Goal: Information Seeking & Learning: Learn about a topic

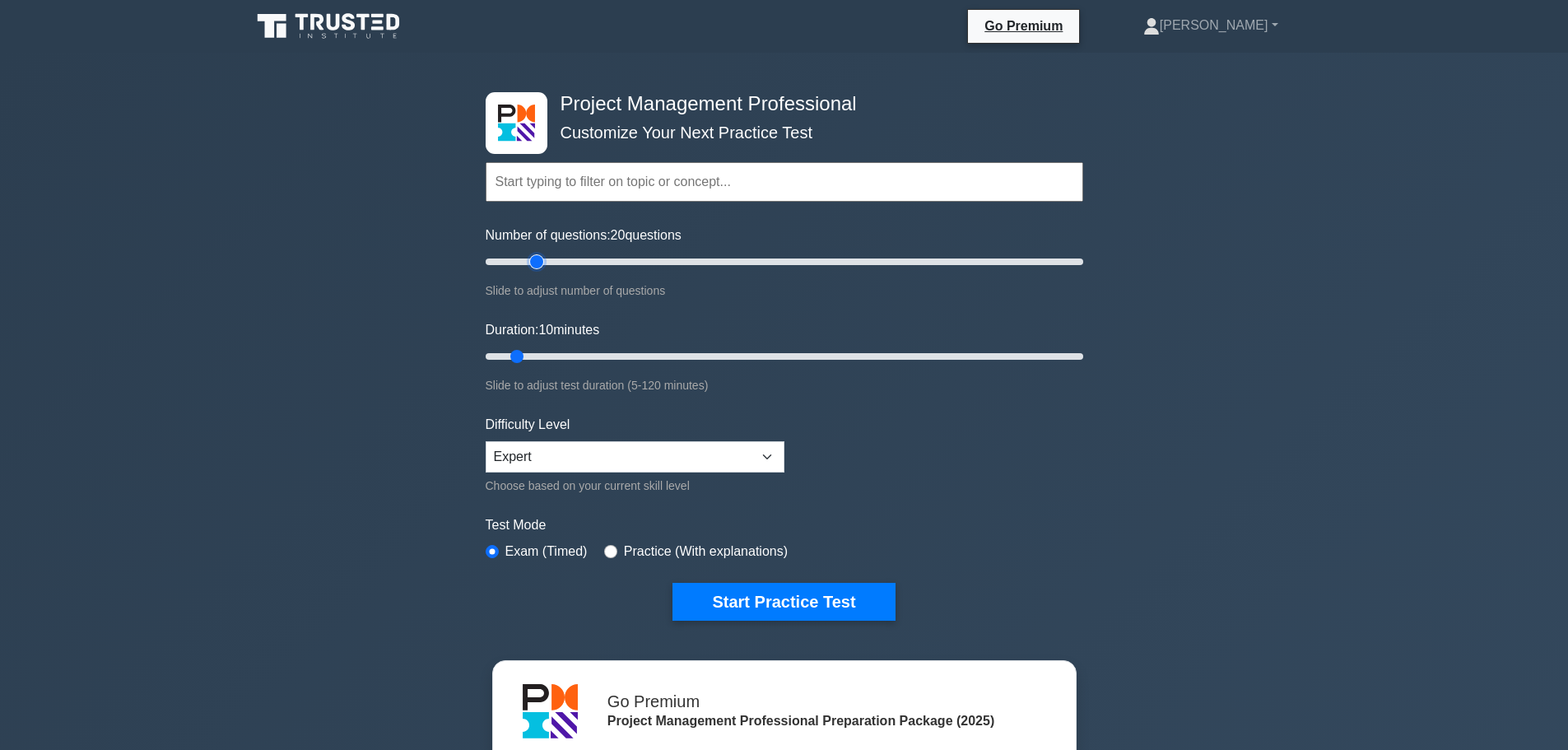
drag, startPoint x: 508, startPoint y: 259, endPoint x: 534, endPoint y: 259, distance: 26.0
type input "20"
click at [534, 259] on input "Number of questions: 20 questions" at bounding box center [784, 262] width 598 height 19
drag, startPoint x: 517, startPoint y: 362, endPoint x: 556, endPoint y: 365, distance: 39.1
type input "20"
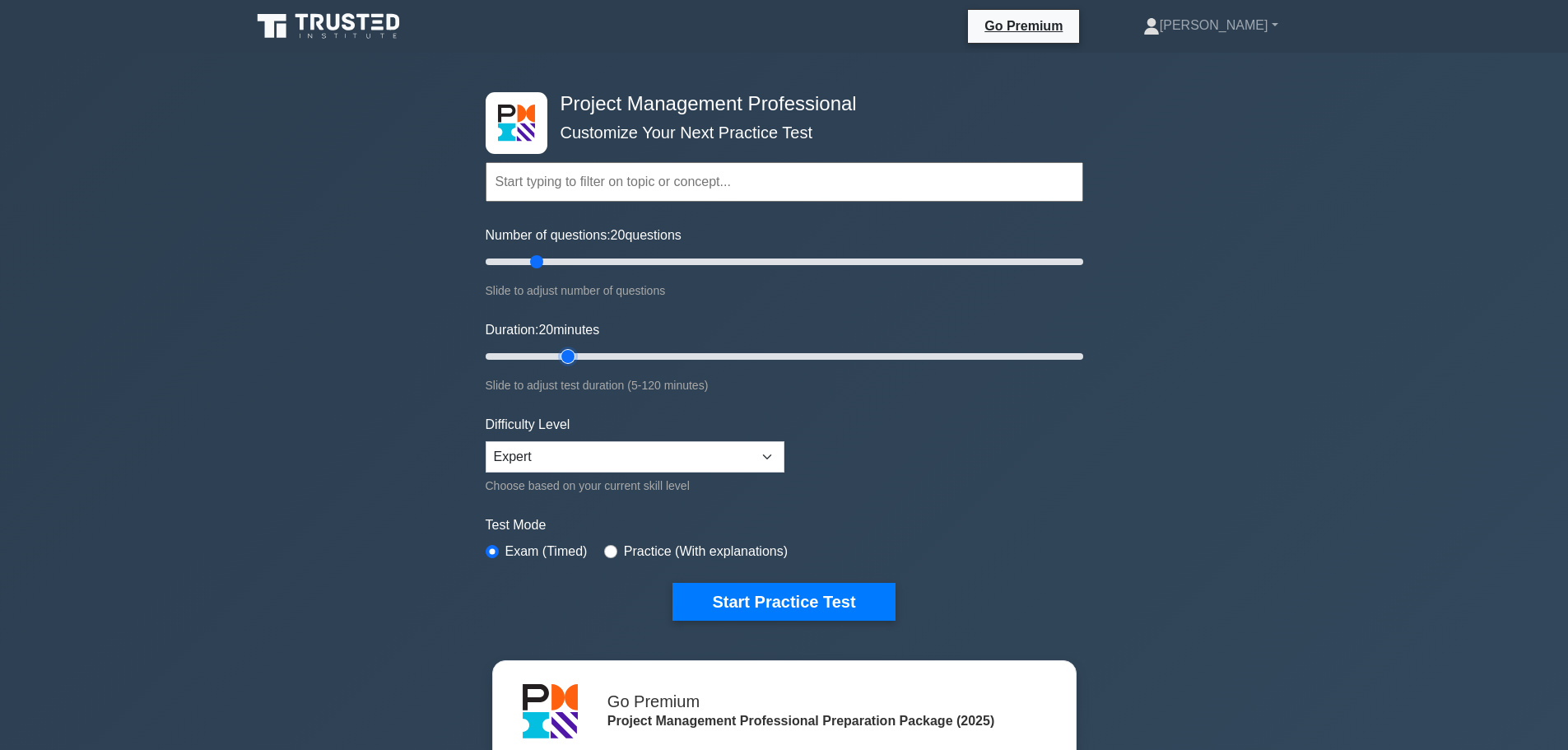
click at [556, 365] on input "Duration: 20 minutes" at bounding box center [784, 357] width 598 height 19
click at [605, 465] on select "Beginner Intermediate Expert" at bounding box center [634, 457] width 299 height 31
click at [604, 461] on select "Beginner Intermediate Expert" at bounding box center [634, 457] width 299 height 31
click at [756, 601] on button "Start Practice Test" at bounding box center [783, 602] width 222 height 38
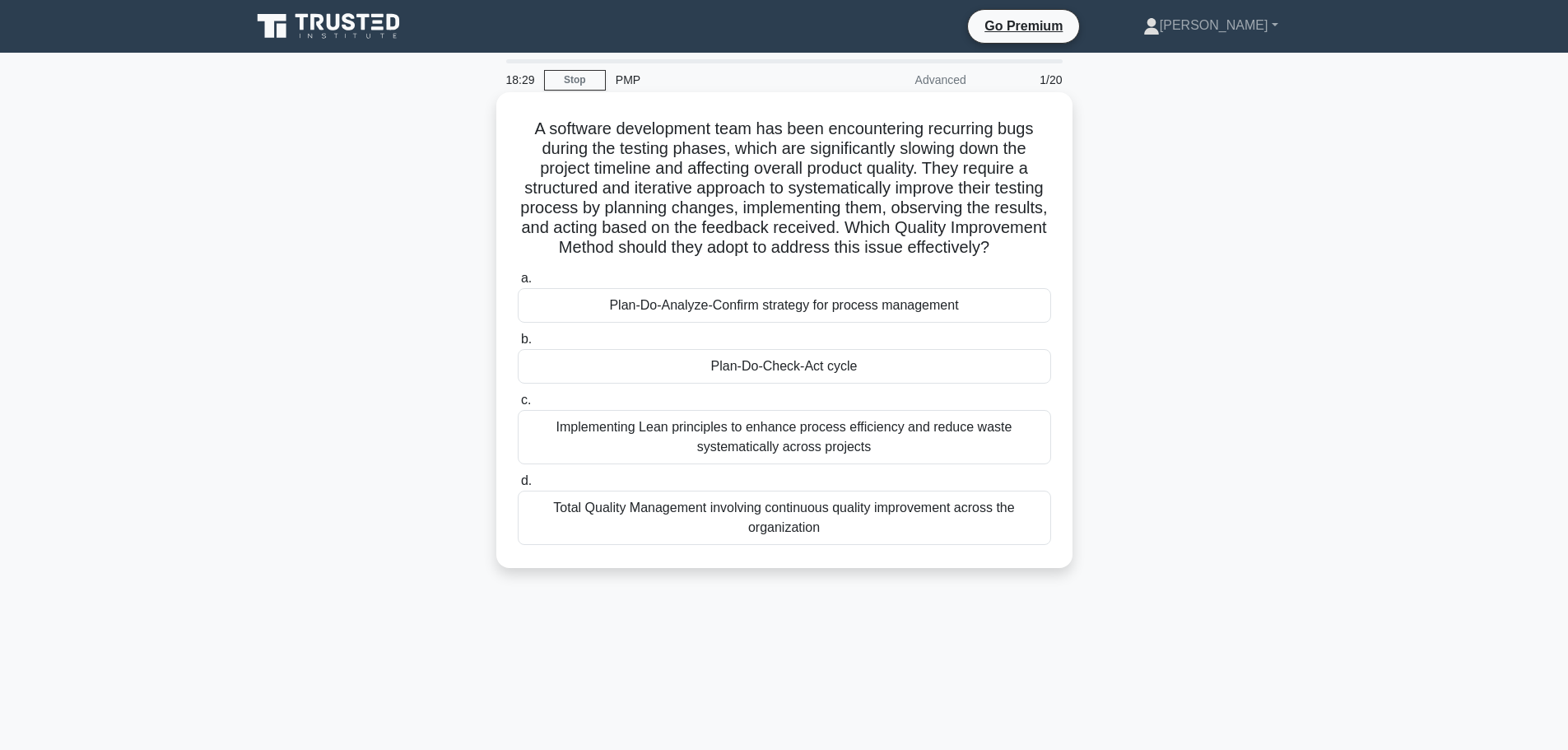
click at [821, 384] on div "Plan-Do-Check-Act cycle" at bounding box center [784, 366] width 534 height 35
click at [518, 345] on input "b. Plan-Do-Check-Act cycle" at bounding box center [518, 339] width 0 height 11
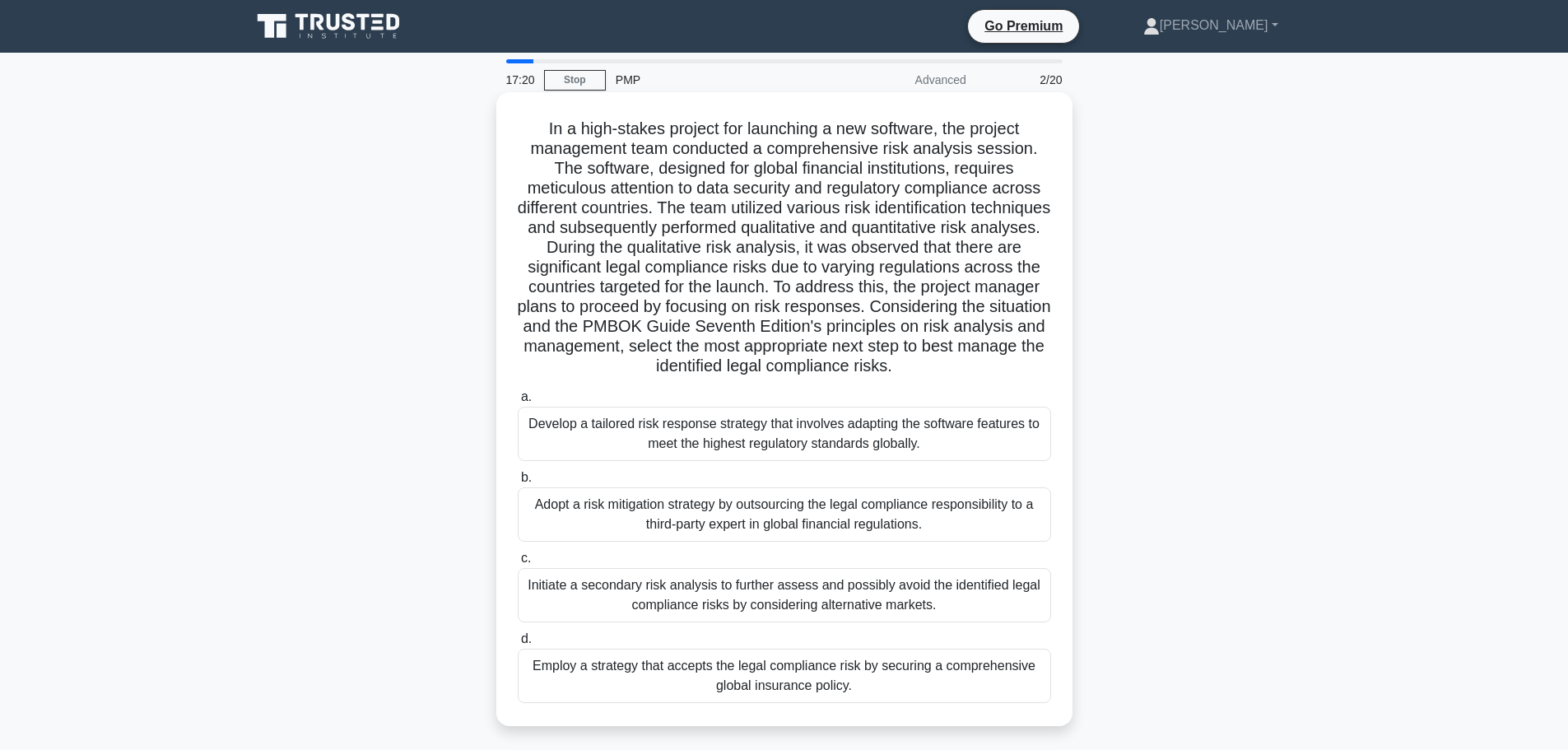
click at [889, 451] on div "Develop a tailored risk response strategy that involves adapting the software f…" at bounding box center [784, 434] width 534 height 54
click at [518, 403] on input "a. Develop a tailored risk response strategy that involves adapting the softwar…" at bounding box center [518, 397] width 0 height 11
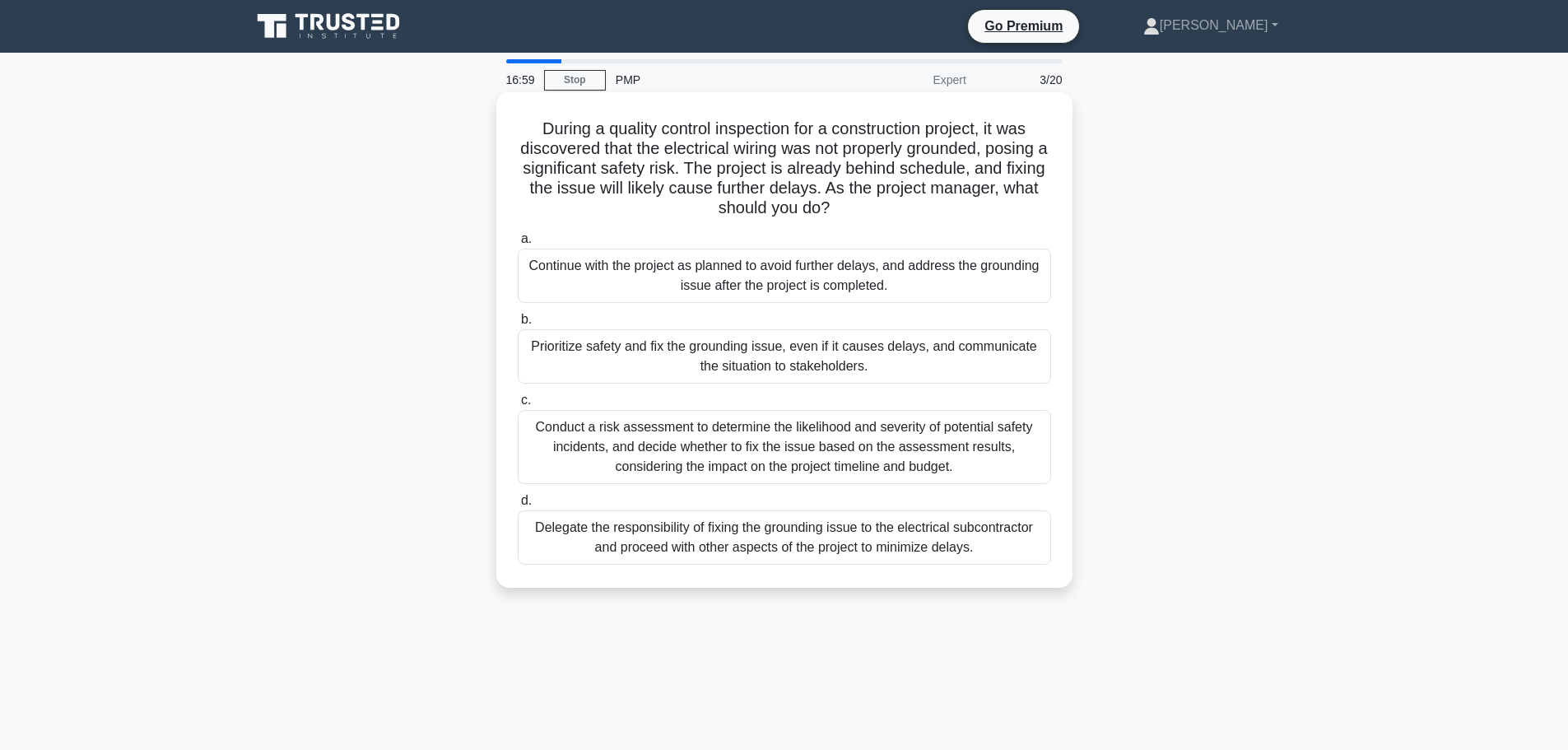
click at [818, 361] on div "Prioritize safety and fix the grounding issue, even if it causes delays, and co…" at bounding box center [784, 357] width 534 height 54
click at [518, 326] on input "b. Prioritize safety and fix the grounding issue, even if it causes delays, and…" at bounding box center [518, 320] width 0 height 11
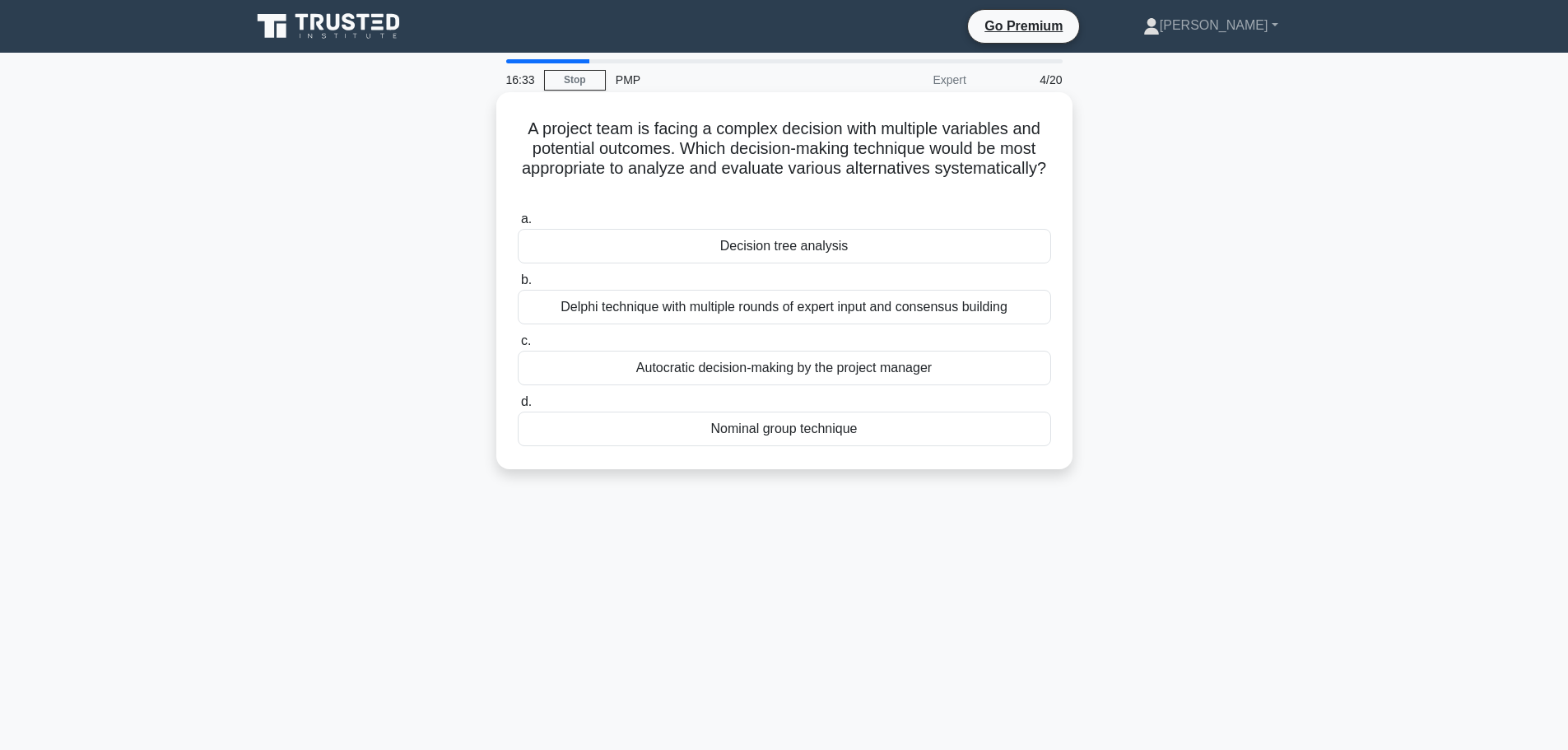
click at [872, 242] on div "Decision tree analysis" at bounding box center [784, 246] width 534 height 35
click at [518, 225] on input "a. Decision tree analysis" at bounding box center [518, 219] width 0 height 11
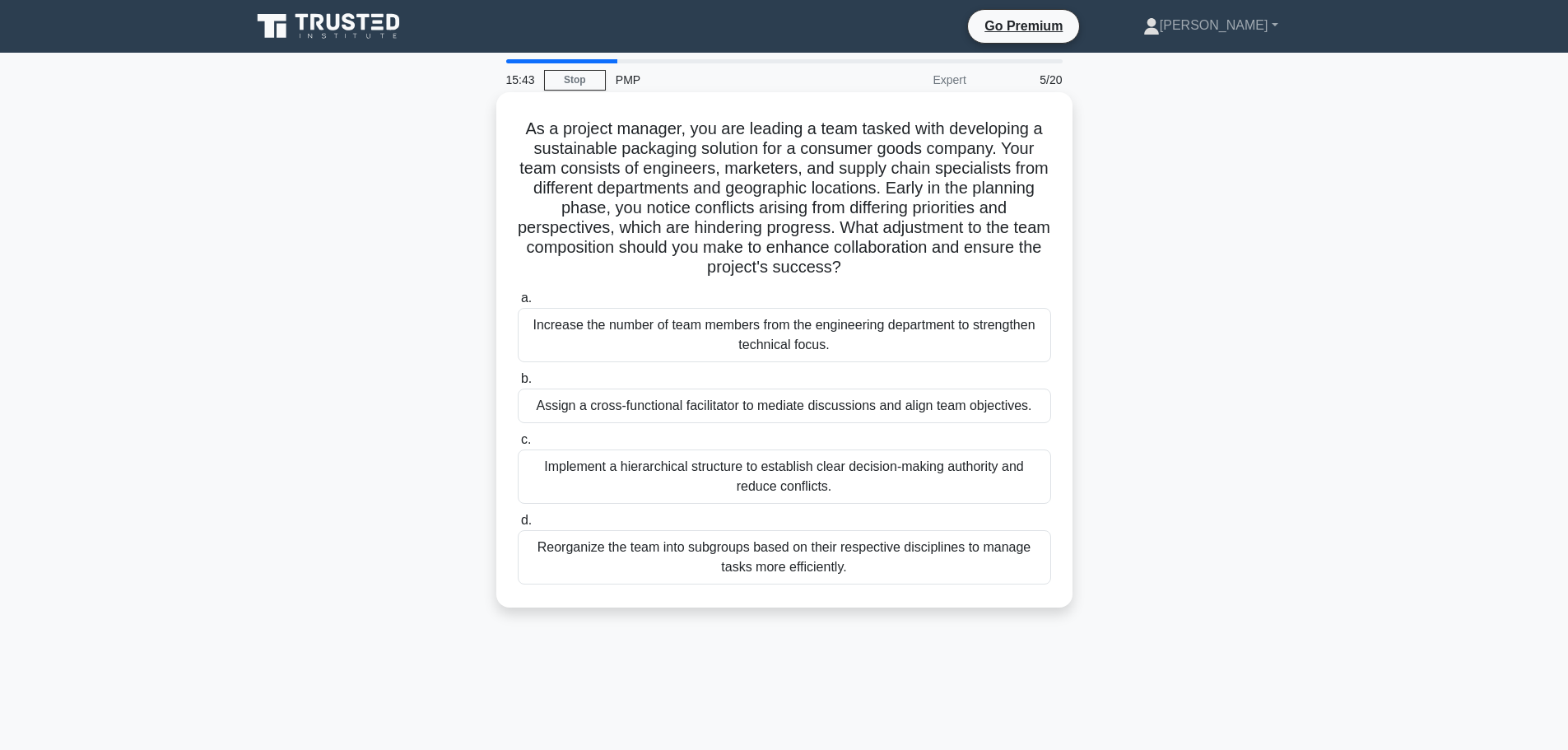
click at [882, 409] on div "Assign a cross-functional facilitator to mediate discussions and align team obj…" at bounding box center [784, 406] width 534 height 35
click at [518, 385] on input "b. Assign a cross-functional facilitator to mediate discussions and align team …" at bounding box center [518, 379] width 0 height 11
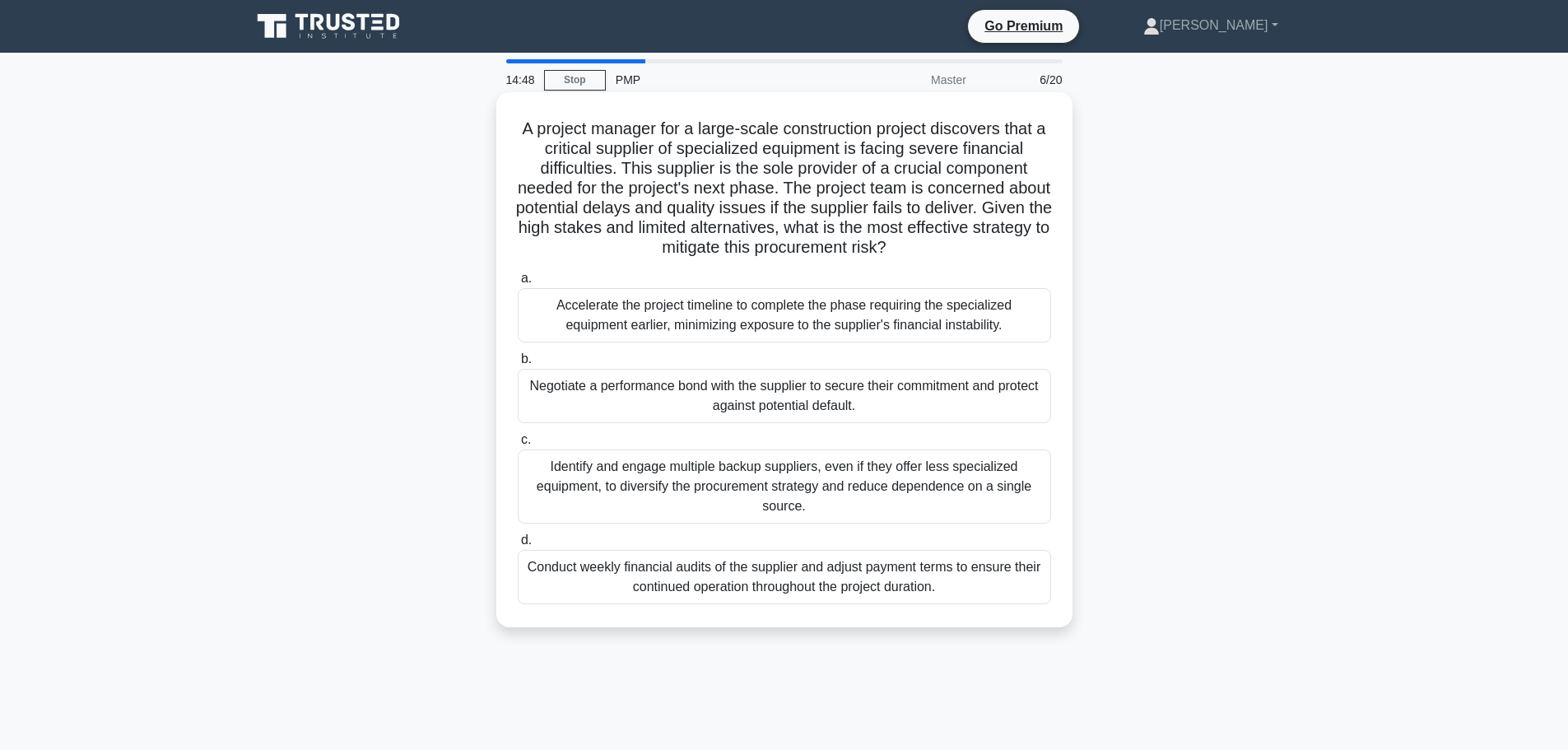
click at [821, 483] on div "Identify and engage multiple backup suppliers, even if they offer less speciali…" at bounding box center [784, 486] width 534 height 74
click at [518, 446] on input "c. Identify and engage multiple backup suppliers, even if they offer less speci…" at bounding box center [518, 440] width 0 height 11
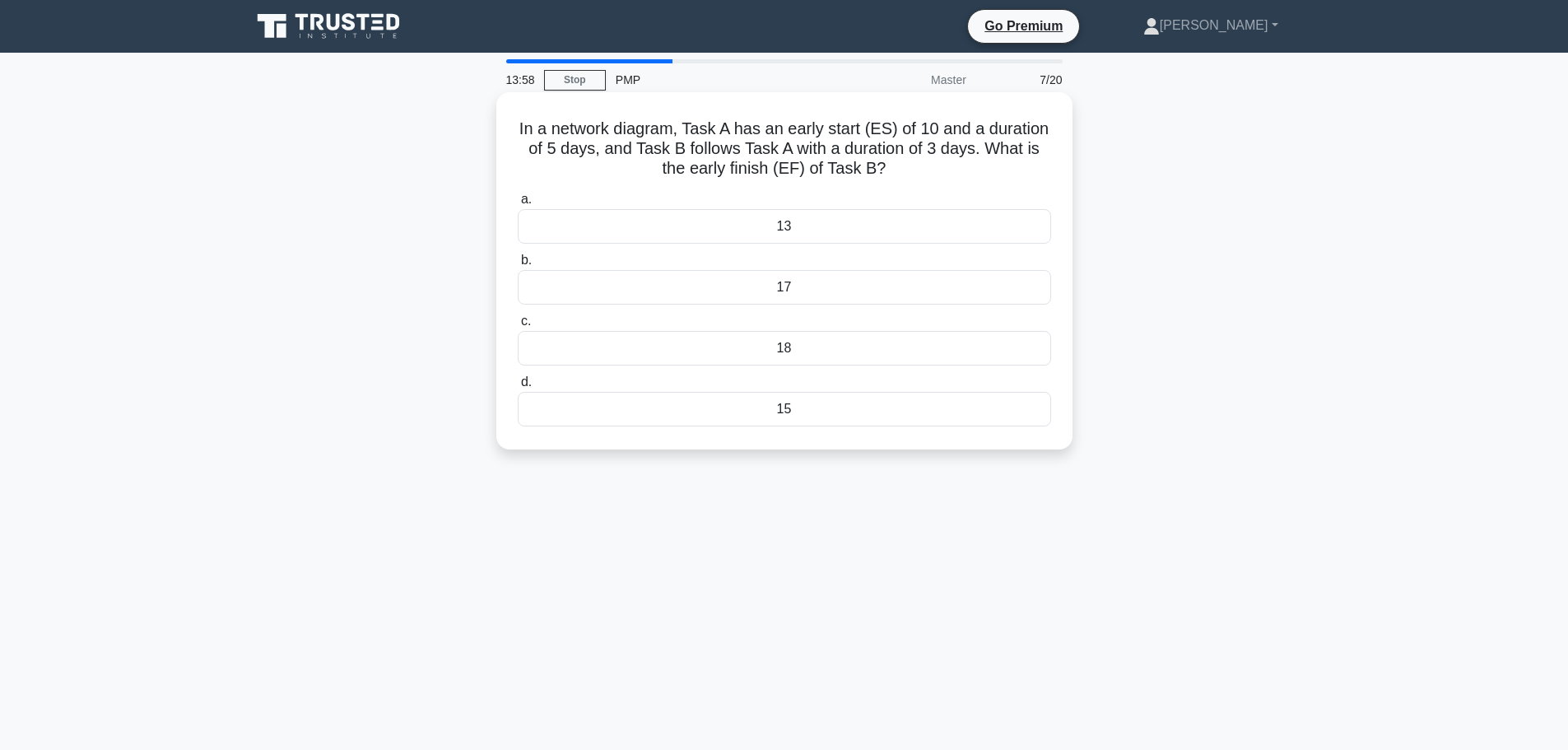
click at [788, 357] on div "18" at bounding box center [784, 349] width 534 height 35
click at [518, 327] on input "c. 18" at bounding box center [518, 321] width 0 height 11
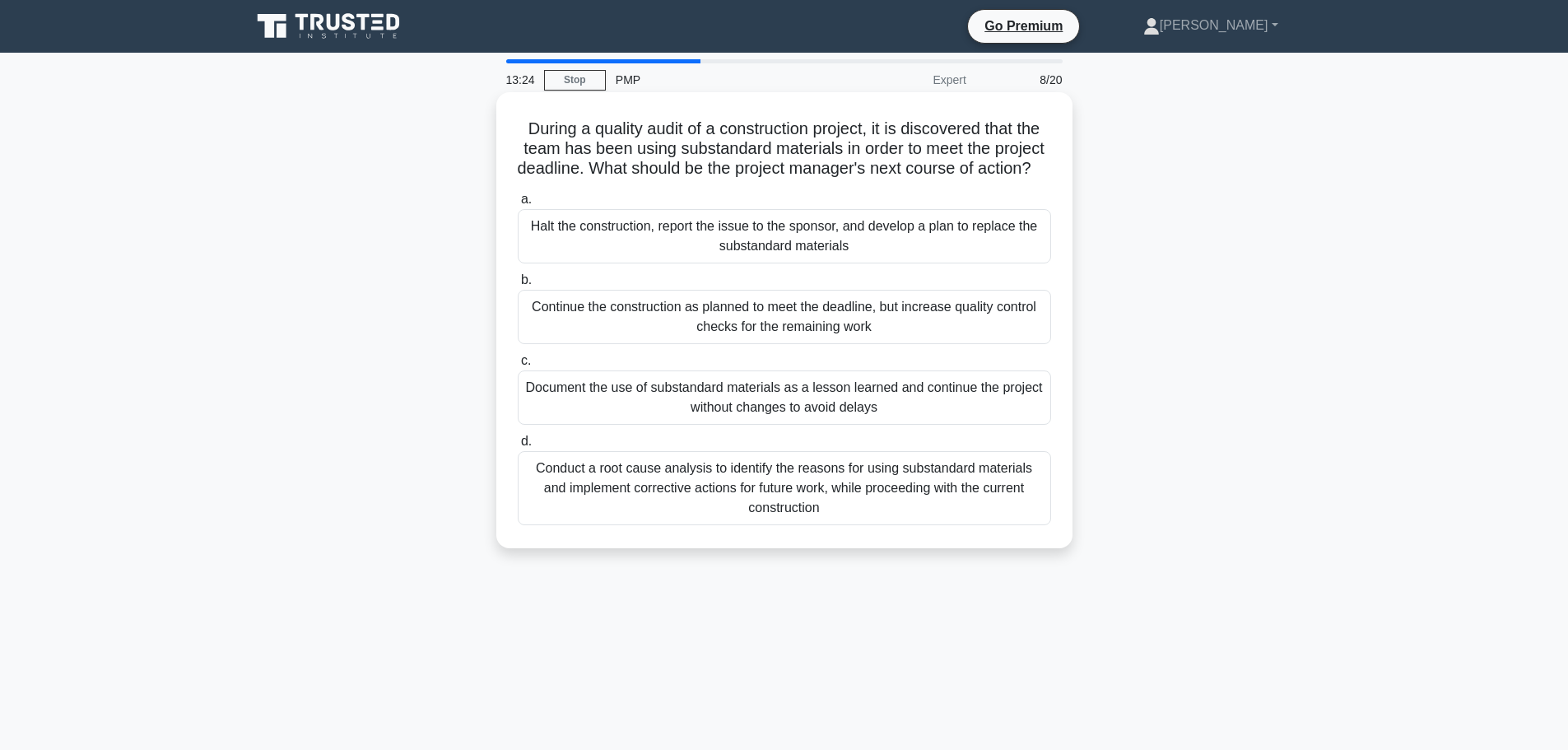
click at [957, 259] on div "Halt the construction, report the issue to the sponsor, and develop a plan to r…" at bounding box center [784, 236] width 534 height 54
click at [518, 205] on input "a. Halt the construction, report the issue to the sponsor, and develop a plan t…" at bounding box center [518, 200] width 0 height 11
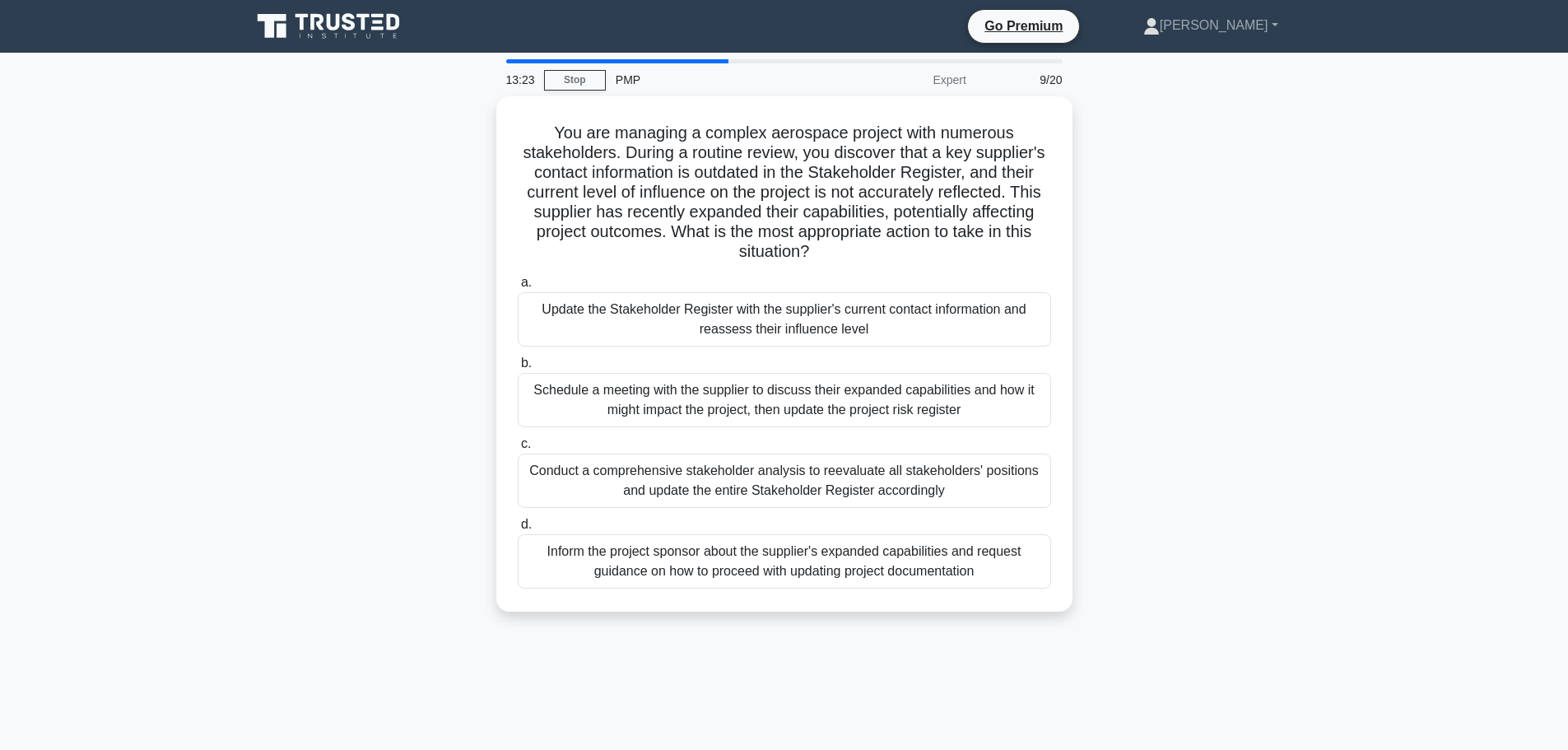
click at [1122, 258] on div "You are managing a complex aerospace project with numerous stakeholders. During…" at bounding box center [784, 363] width 1087 height 535
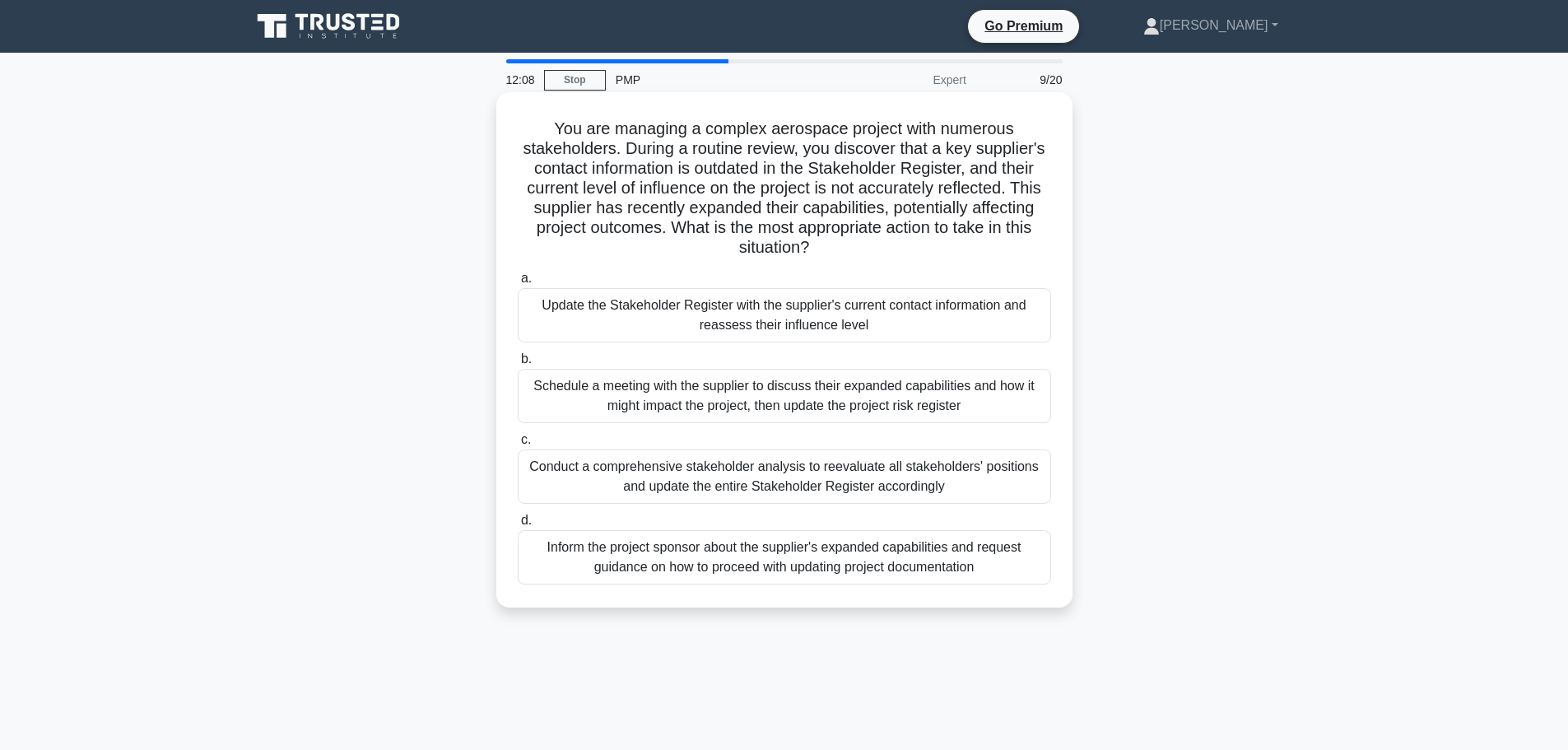
click at [969, 304] on div "Update the Stakeholder Register with the supplier's current contact information…" at bounding box center [784, 315] width 534 height 54
click at [518, 284] on input "a. Update the Stakeholder Register with the supplier's current contact informat…" at bounding box center [518, 278] width 0 height 11
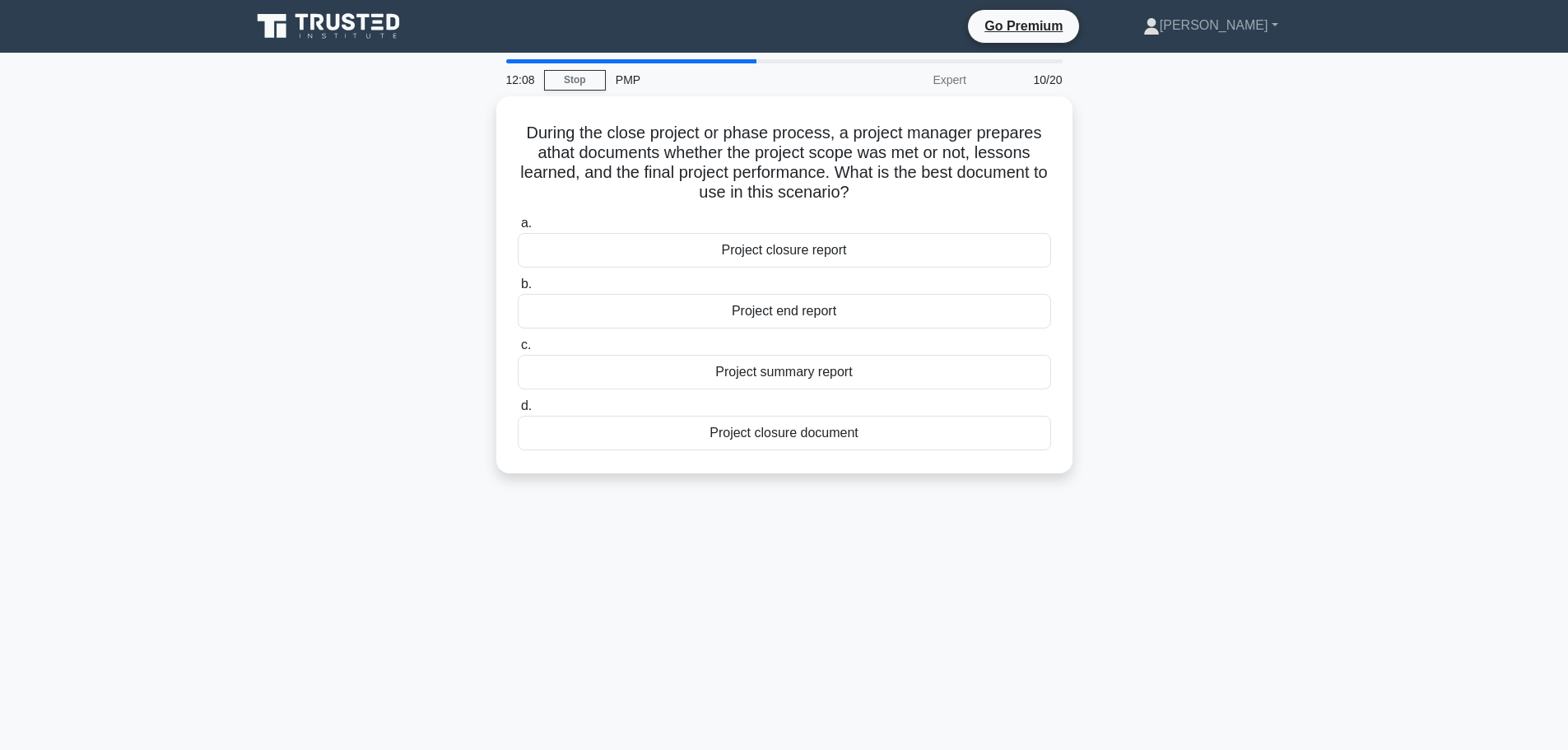
click at [1105, 343] on div "During the close project or phase process, a project manager prepares a that do…" at bounding box center [784, 295] width 1087 height 397
click at [924, 238] on div "Project closure report" at bounding box center [784, 246] width 534 height 35
click at [518, 225] on input "a. Project closure report" at bounding box center [518, 219] width 0 height 11
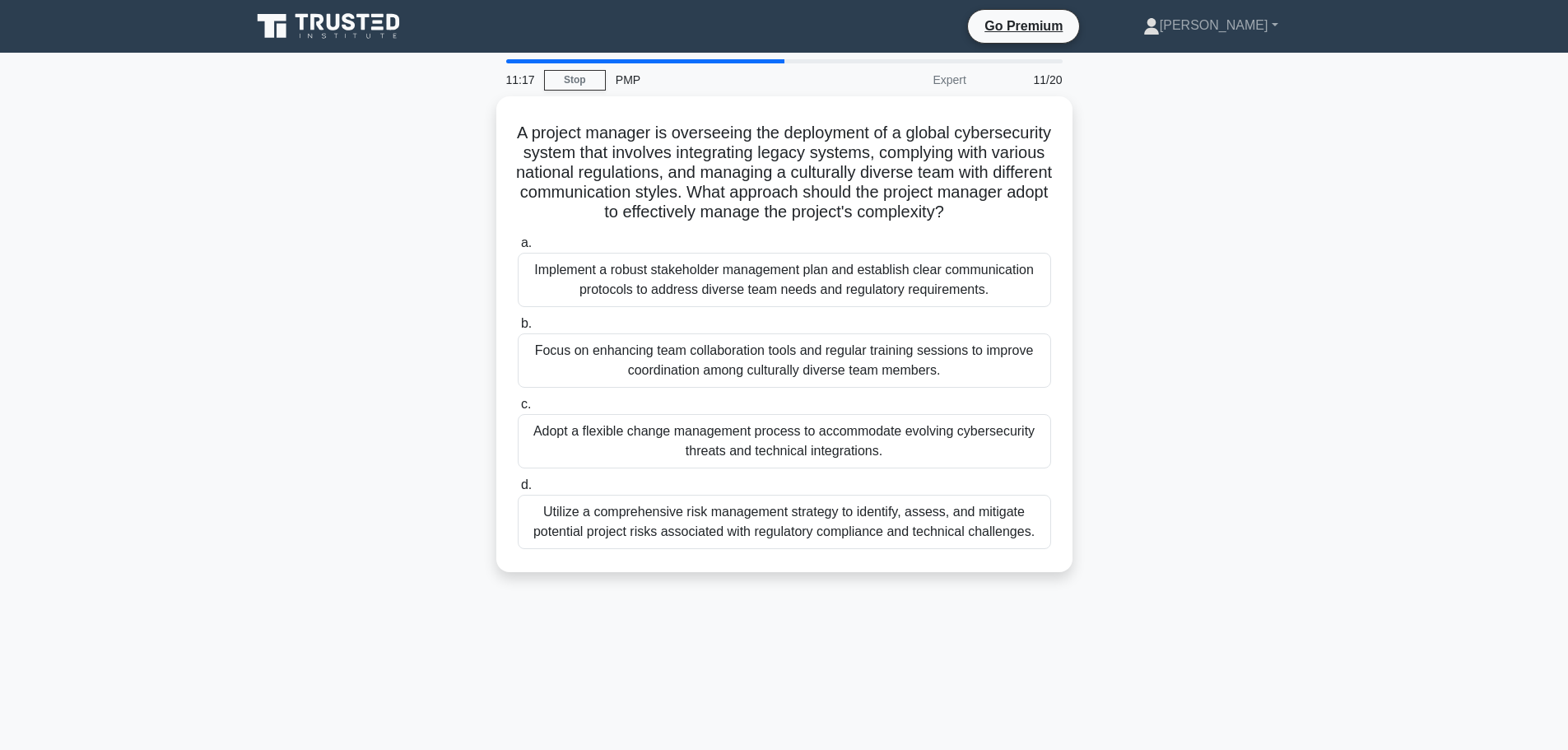
click at [1290, 324] on div "A project manager is overseeing the deployment of a global cybersecurity system…" at bounding box center [784, 344] width 1087 height 496
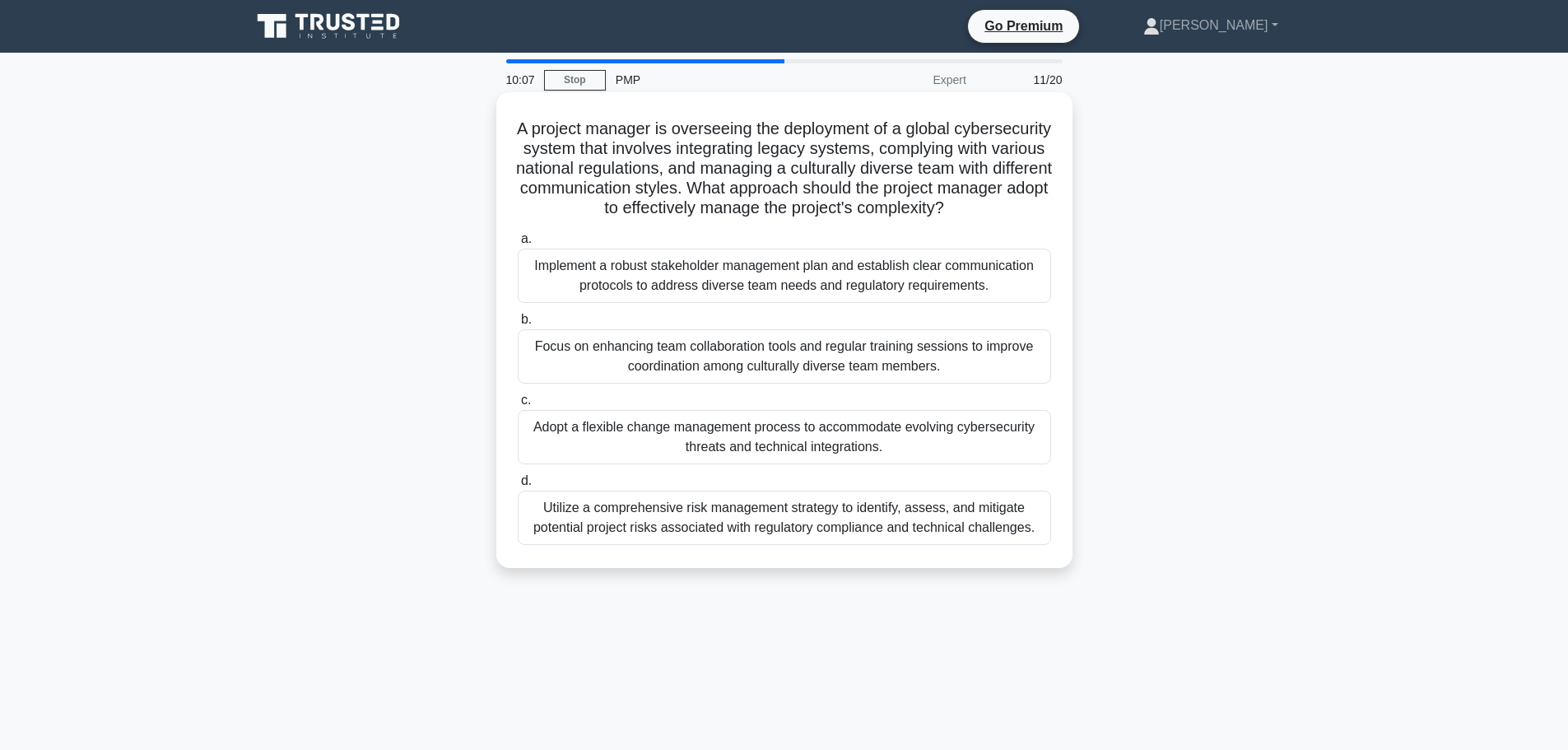
click at [979, 545] on div "Utilize a comprehensive risk management strategy to identify, assess, and mitig…" at bounding box center [784, 518] width 534 height 54
click at [518, 486] on input "d. Utilize a comprehensive risk management strategy to identify, assess, and mi…" at bounding box center [518, 481] width 0 height 11
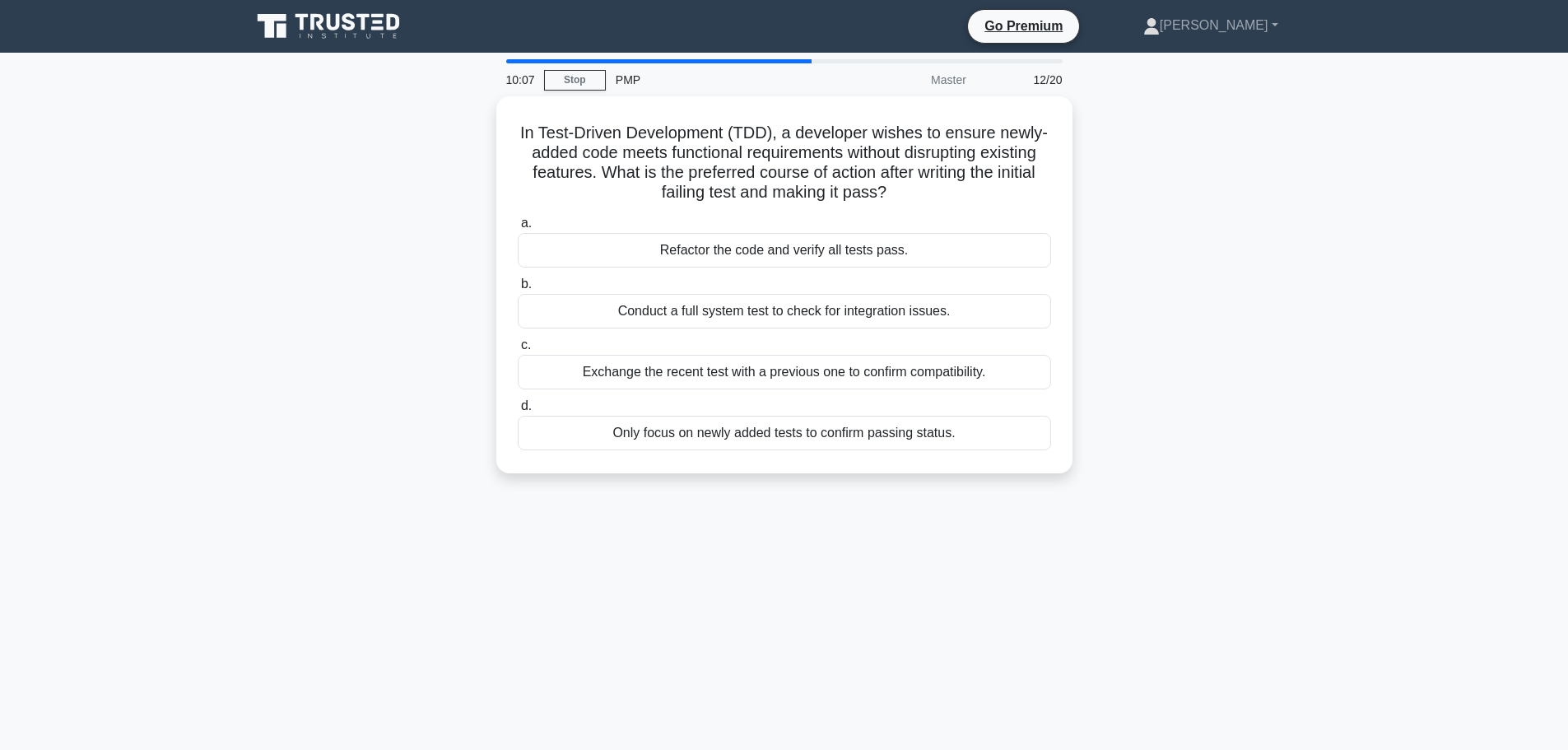
click at [1211, 504] on div "10:07 Stop PMP Master 12/20 In Test-Driven Development (TDD), a developer wishe…" at bounding box center [784, 471] width 1087 height 824
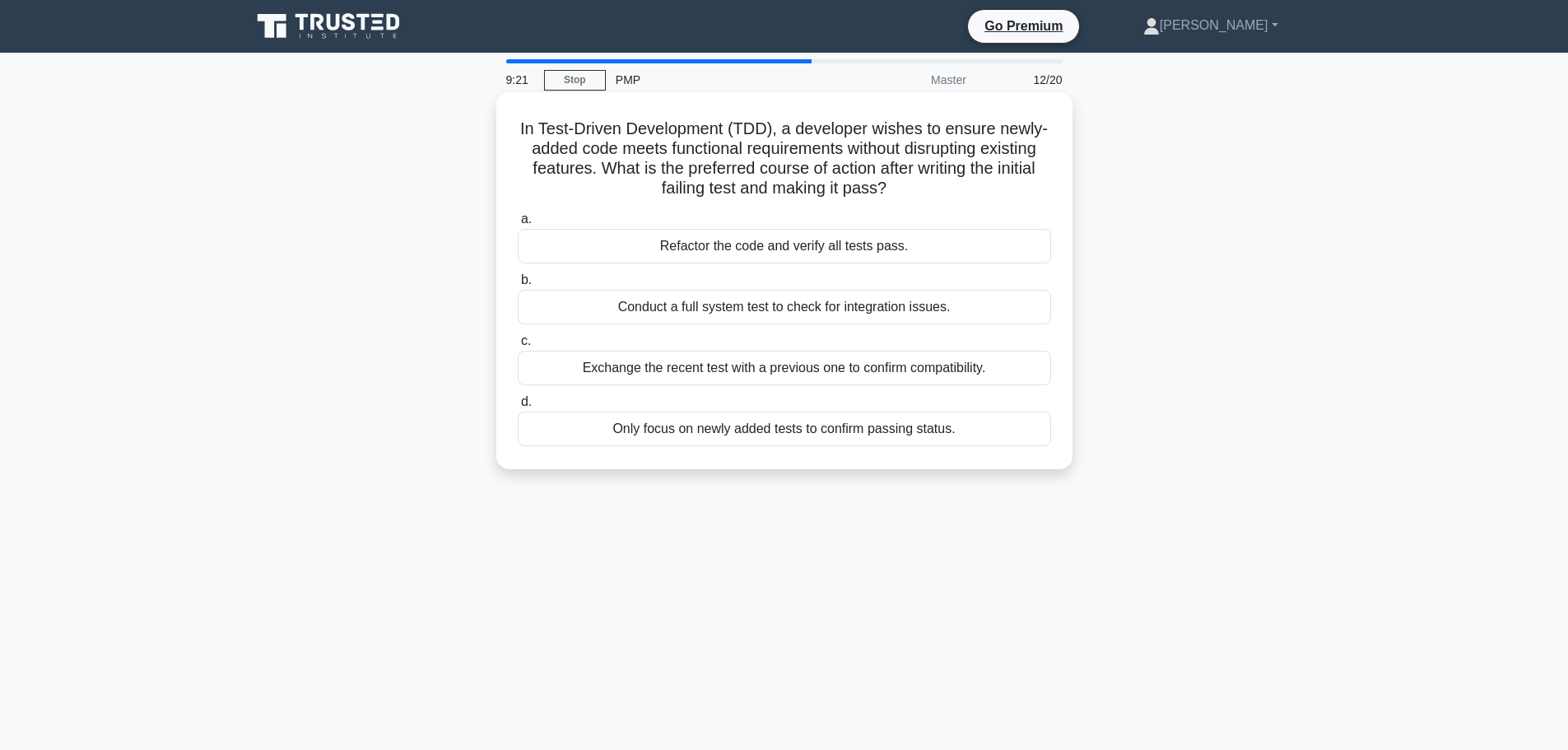
click at [1009, 259] on div "Refactor the code and verify all tests pass." at bounding box center [784, 246] width 534 height 35
click at [518, 225] on input "a. Refactor the code and verify all tests pass." at bounding box center [518, 219] width 0 height 11
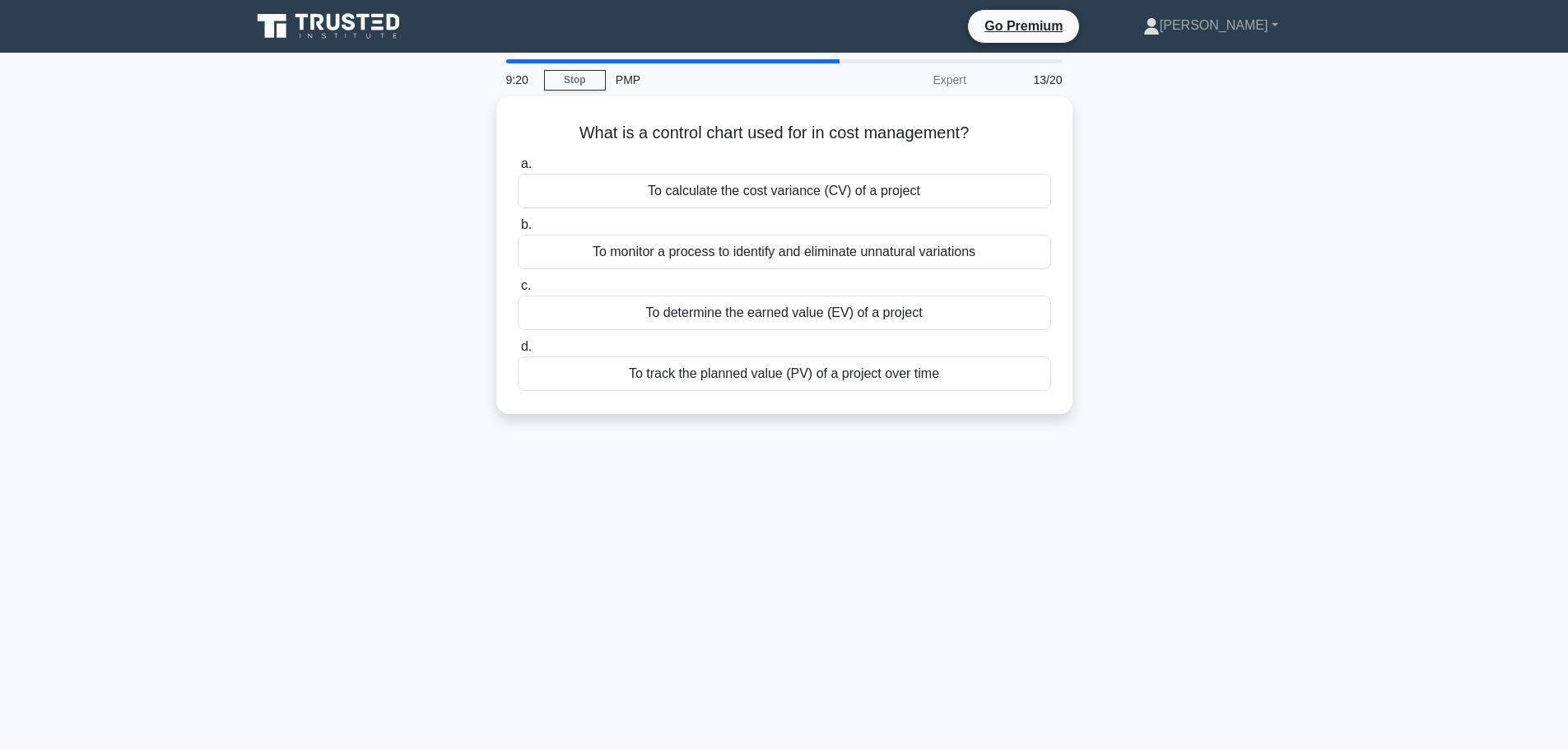
click at [1167, 337] on div "What is a control chart used for in cost management? .spinner_0XTQ{transform-or…" at bounding box center [784, 265] width 1087 height 337
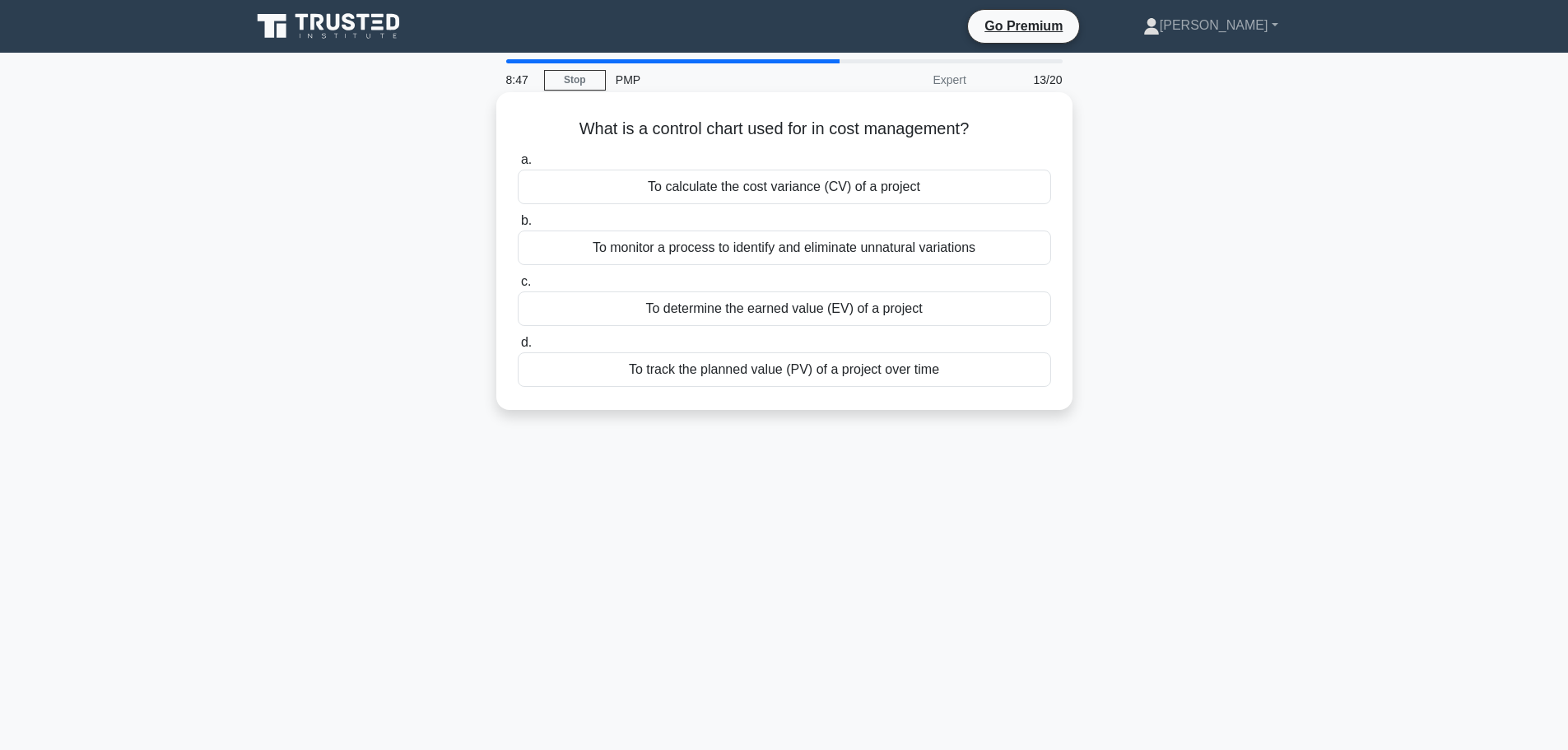
click at [1037, 247] on div "To monitor a process to identify and eliminate unnatural variations" at bounding box center [784, 248] width 534 height 35
click at [518, 227] on input "b. To monitor a process to identify and eliminate unnatural variations" at bounding box center [518, 221] width 0 height 11
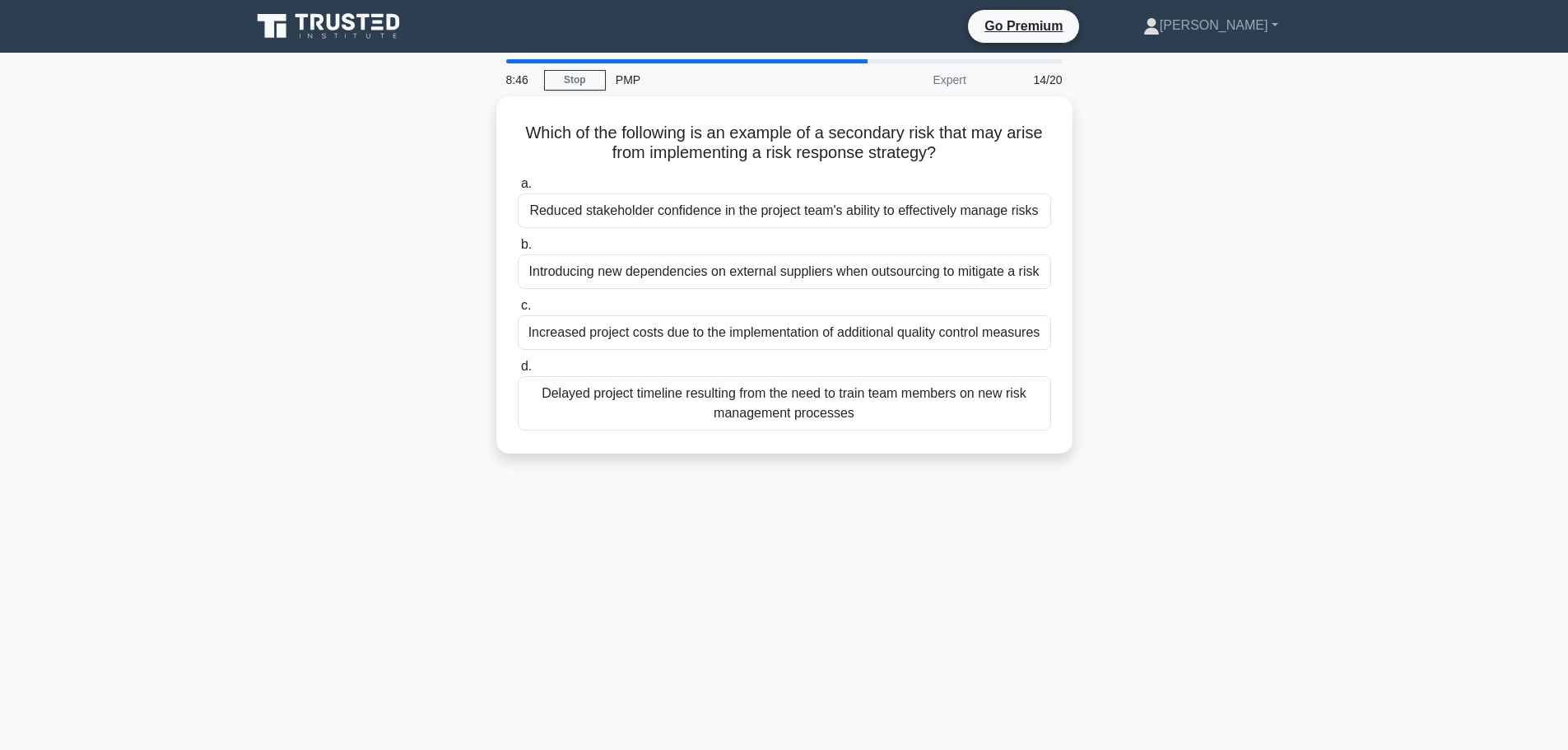
click at [1160, 302] on div "Which of the following is an example of a secondary risk that may arise from im…" at bounding box center [784, 284] width 1087 height 377
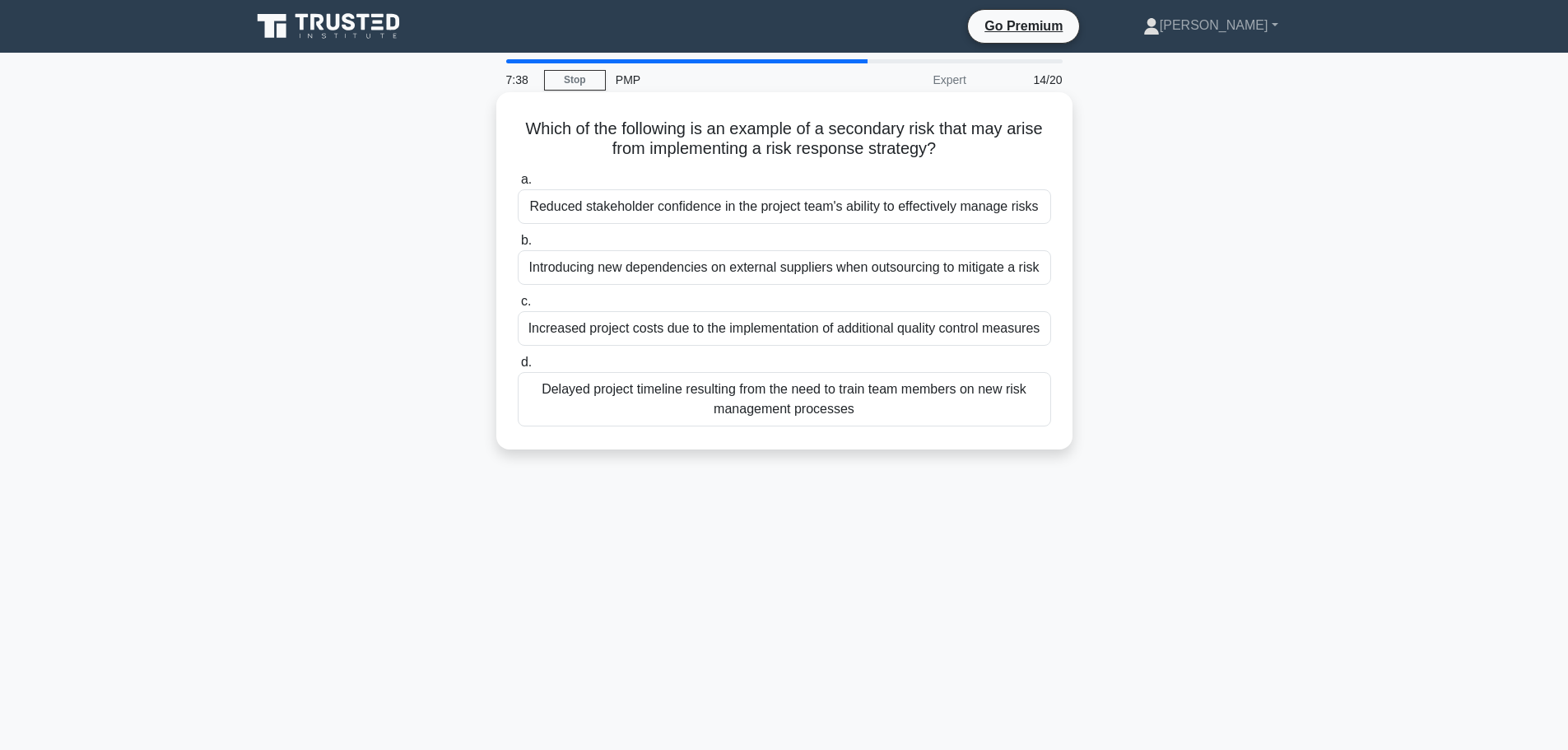
click at [1030, 332] on div "Increased project costs due to the implementation of additional quality control…" at bounding box center [784, 328] width 534 height 35
click at [518, 307] on input "c. Increased project costs due to the implementation of additional quality cont…" at bounding box center [518, 301] width 0 height 11
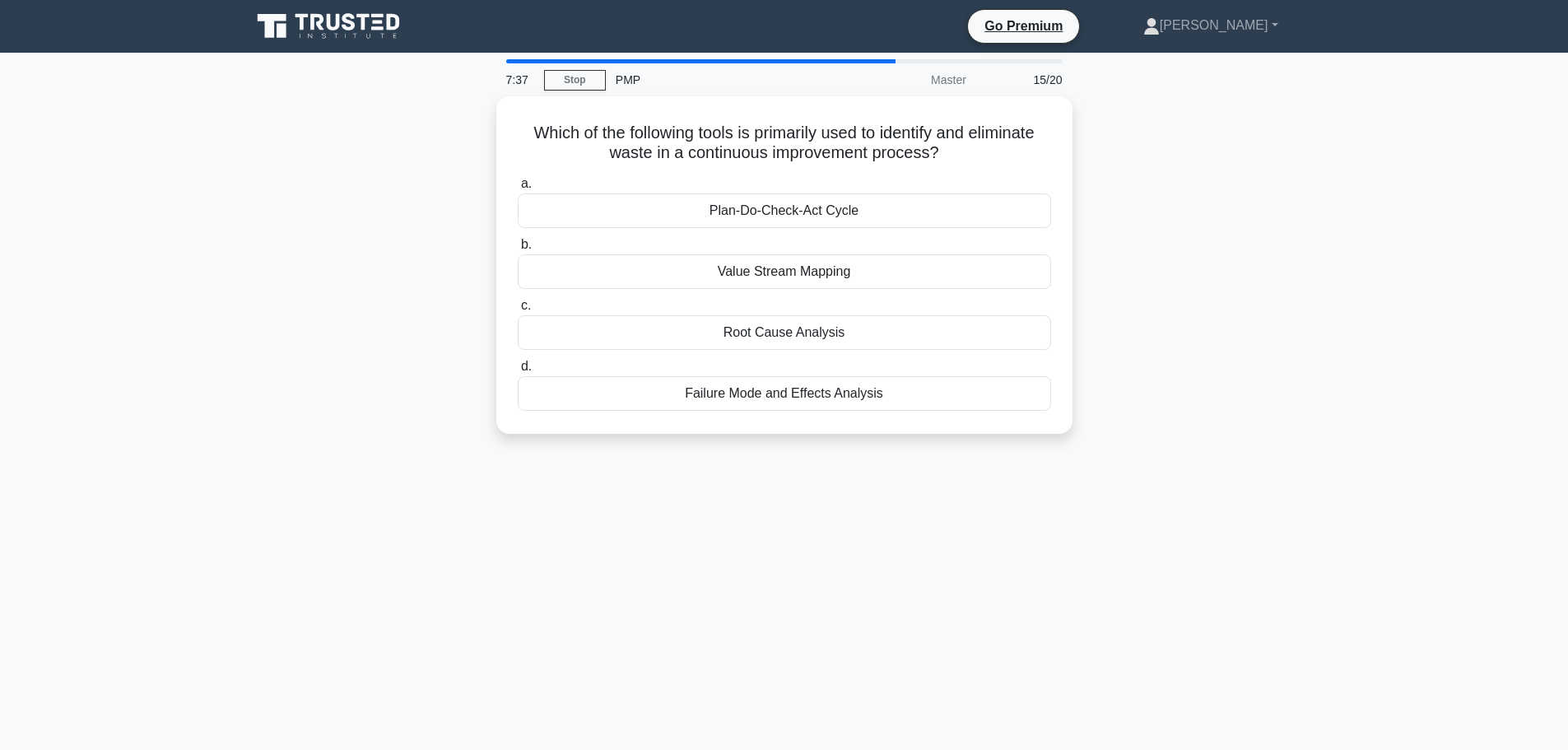
click at [1204, 344] on div "Which of the following tools is primarily used to identify and eliminate waste …" at bounding box center [784, 274] width 1087 height 358
click at [1012, 278] on div "Value Stream Mapping" at bounding box center [784, 267] width 534 height 35
click at [518, 246] on input "b. Value Stream Mapping" at bounding box center [518, 240] width 0 height 11
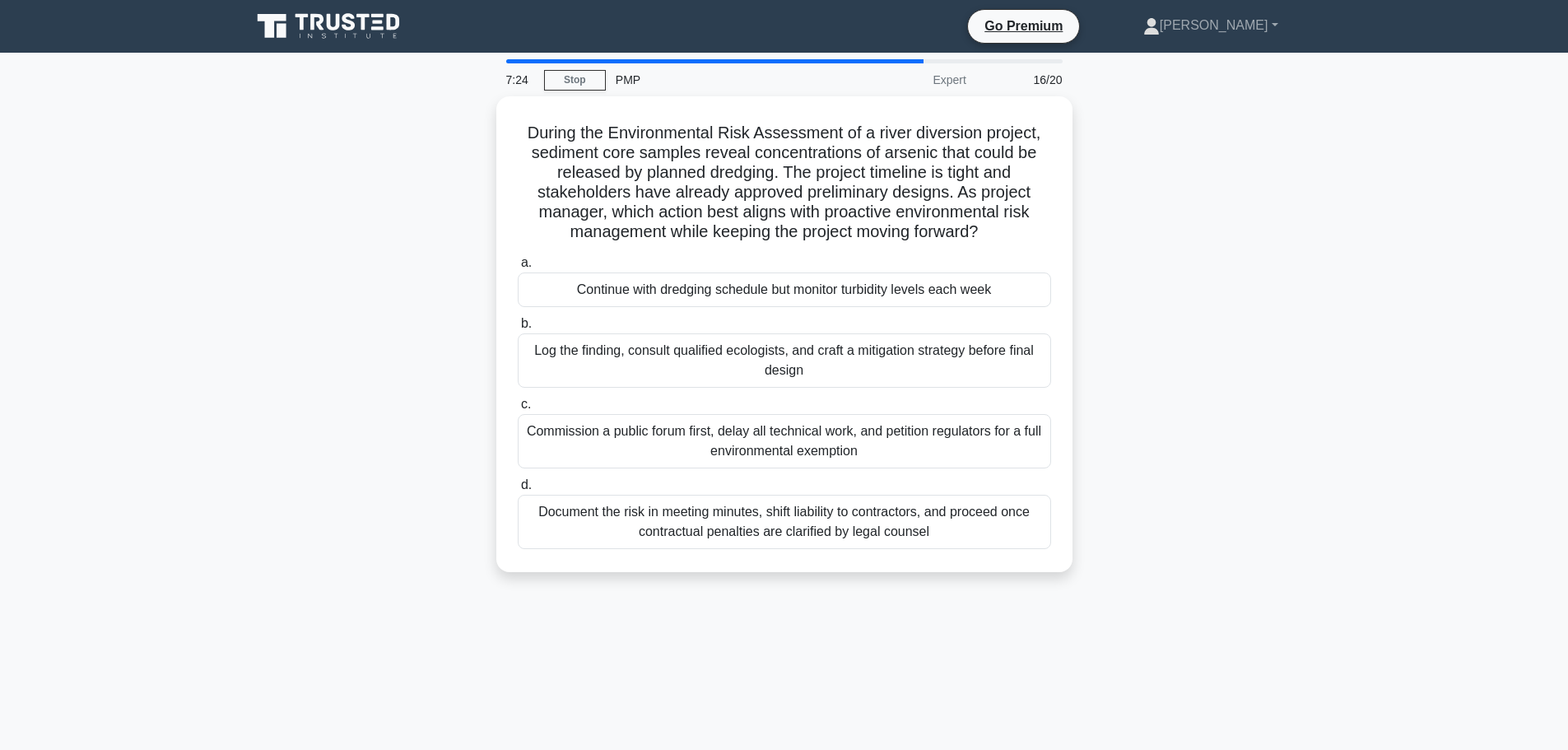
click at [1149, 314] on div "During the Environmental Risk Assessment of a river diversion project, sediment…" at bounding box center [784, 344] width 1087 height 496
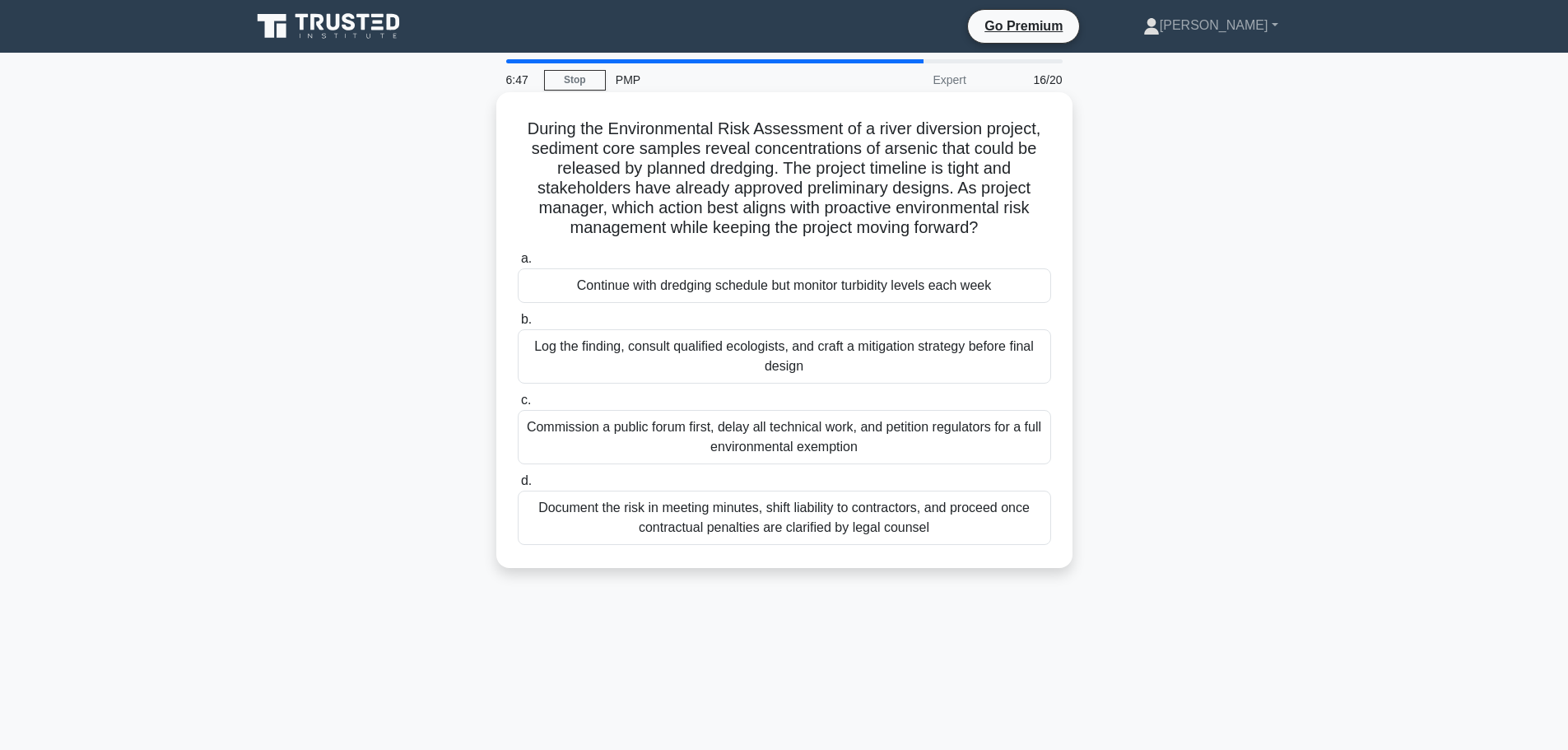
drag, startPoint x: 1122, startPoint y: 305, endPoint x: 1006, endPoint y: 362, distance: 129.2
click at [1006, 362] on div "Log the finding, consult qualified ecologists, and craft a mitigation strategy …" at bounding box center [784, 357] width 534 height 54
click at [518, 326] on input "b. Log the finding, consult qualified ecologists, and craft a mitigation strate…" at bounding box center [518, 320] width 0 height 11
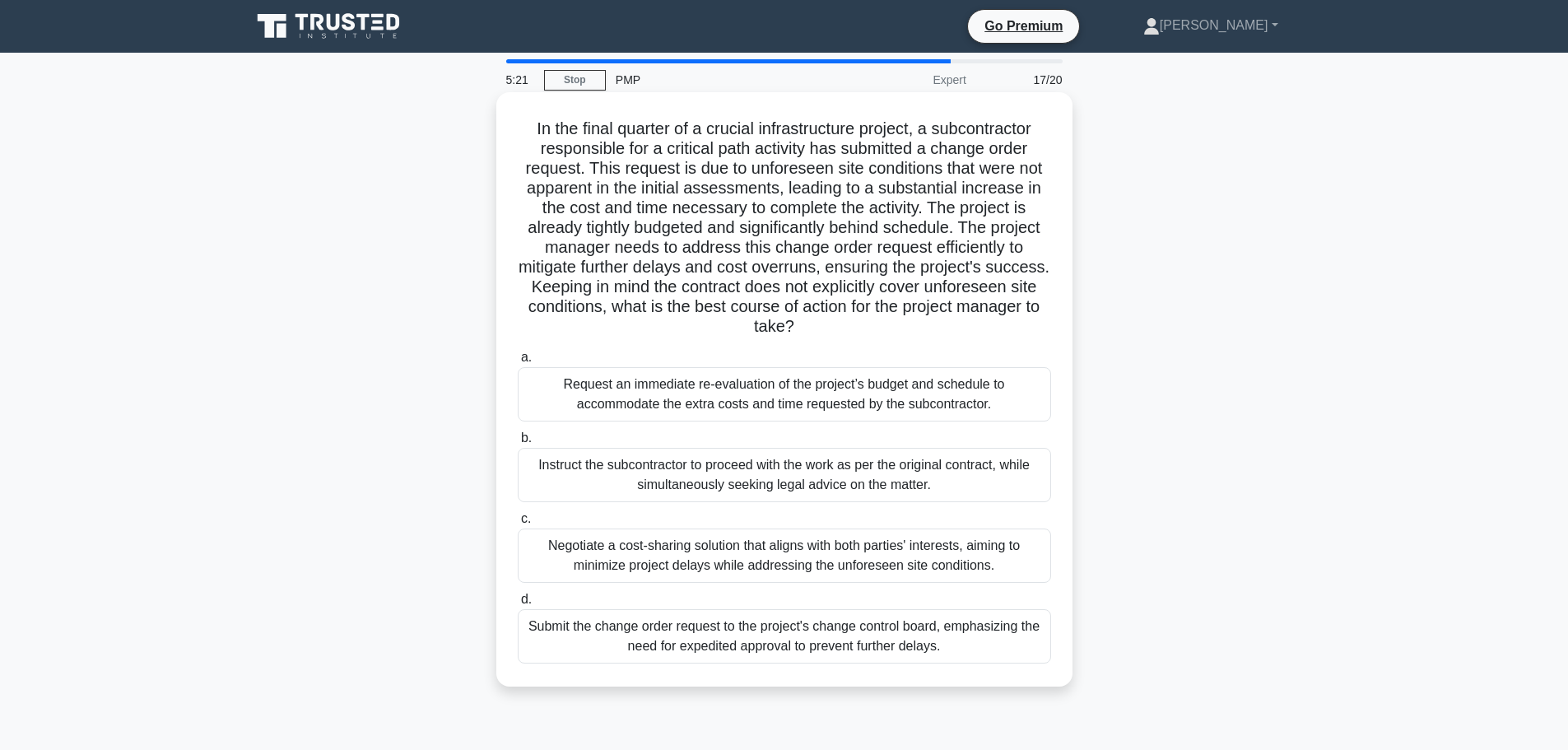
click at [997, 635] on div "Submit the change order request to the project's change control board, emphasiz…" at bounding box center [784, 637] width 534 height 54
click at [518, 606] on input "d. Submit the change order request to the project's change control board, empha…" at bounding box center [518, 600] width 0 height 11
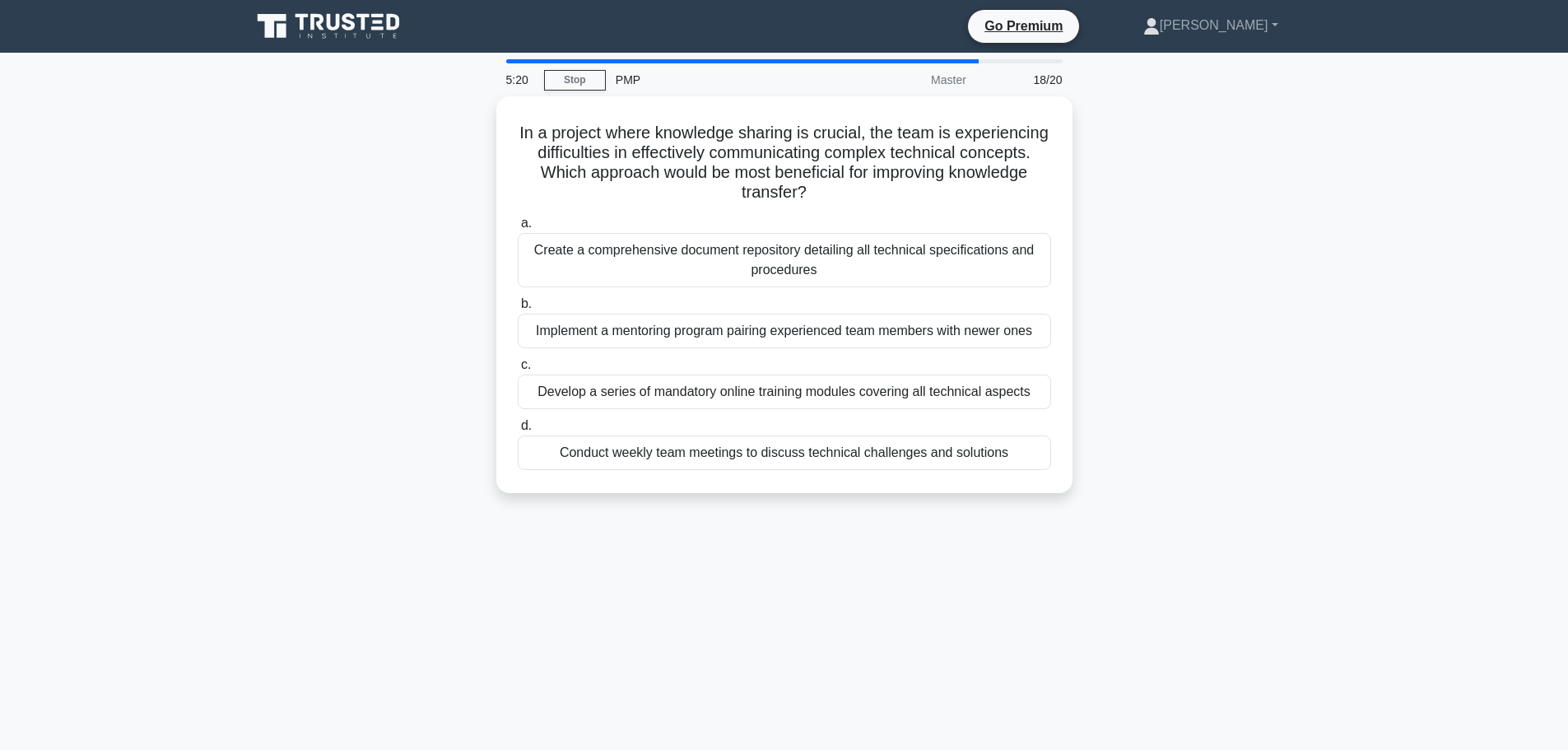
click at [1153, 351] on div "In a project where knowledge sharing is crucial, the team is experiencing diffi…" at bounding box center [784, 304] width 1087 height 417
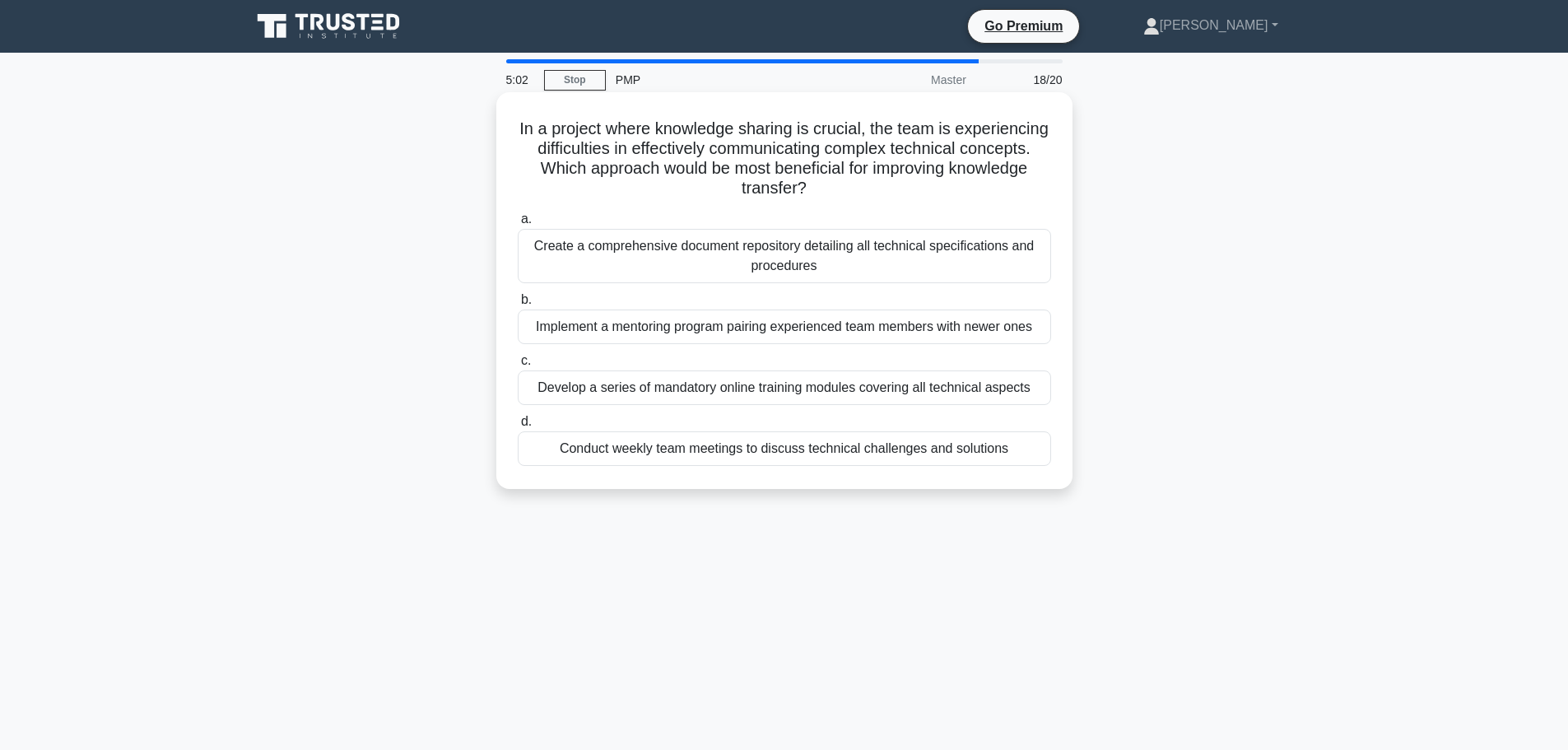
click at [590, 333] on div "Implement a mentoring program pairing experienced team members with newer ones" at bounding box center [784, 328] width 534 height 35
click at [518, 305] on input "b. Implement a mentoring program pairing experienced team members with newer on…" at bounding box center [518, 299] width 0 height 11
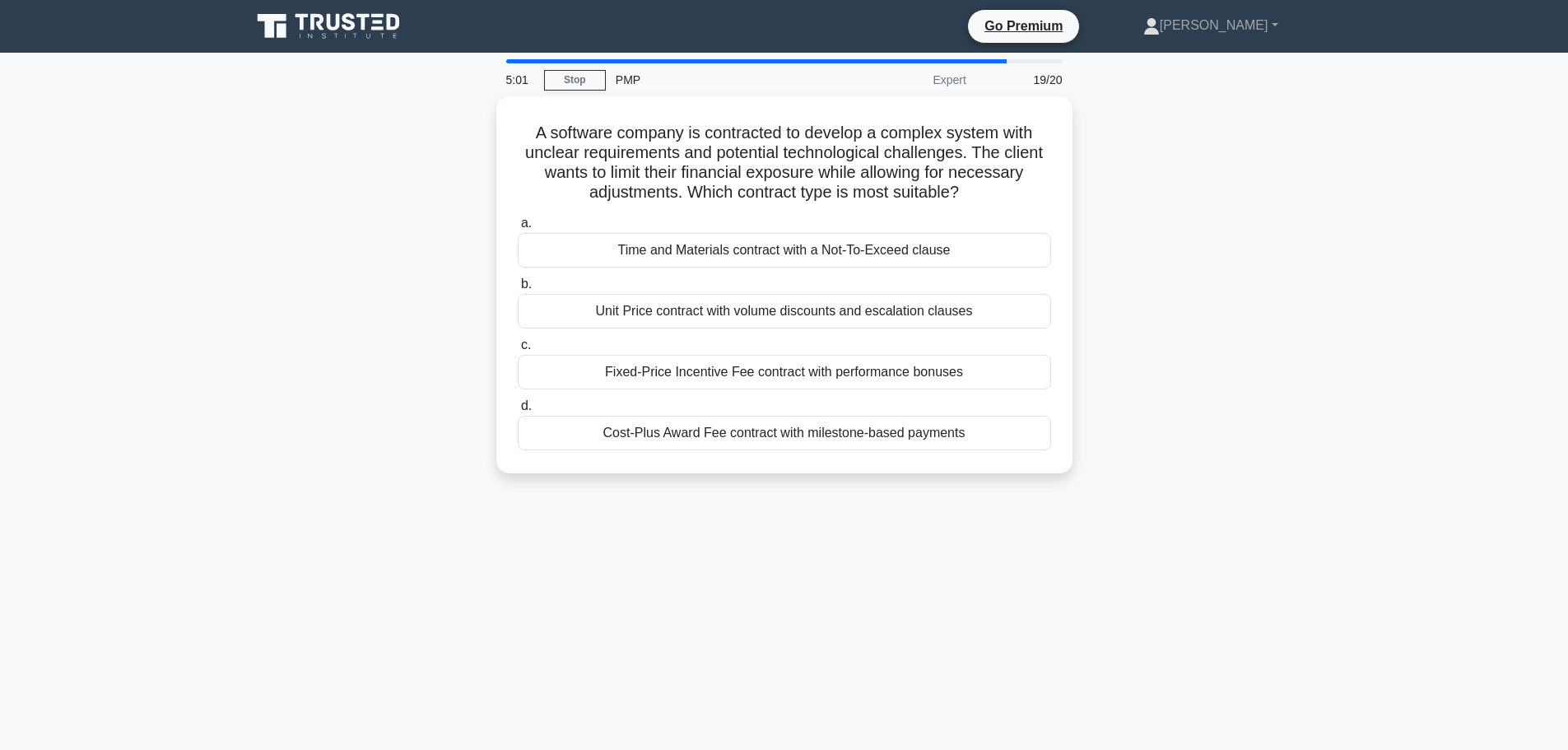
click at [436, 314] on div "A software company is contracted to develop a complex system with unclear requi…" at bounding box center [784, 295] width 1087 height 397
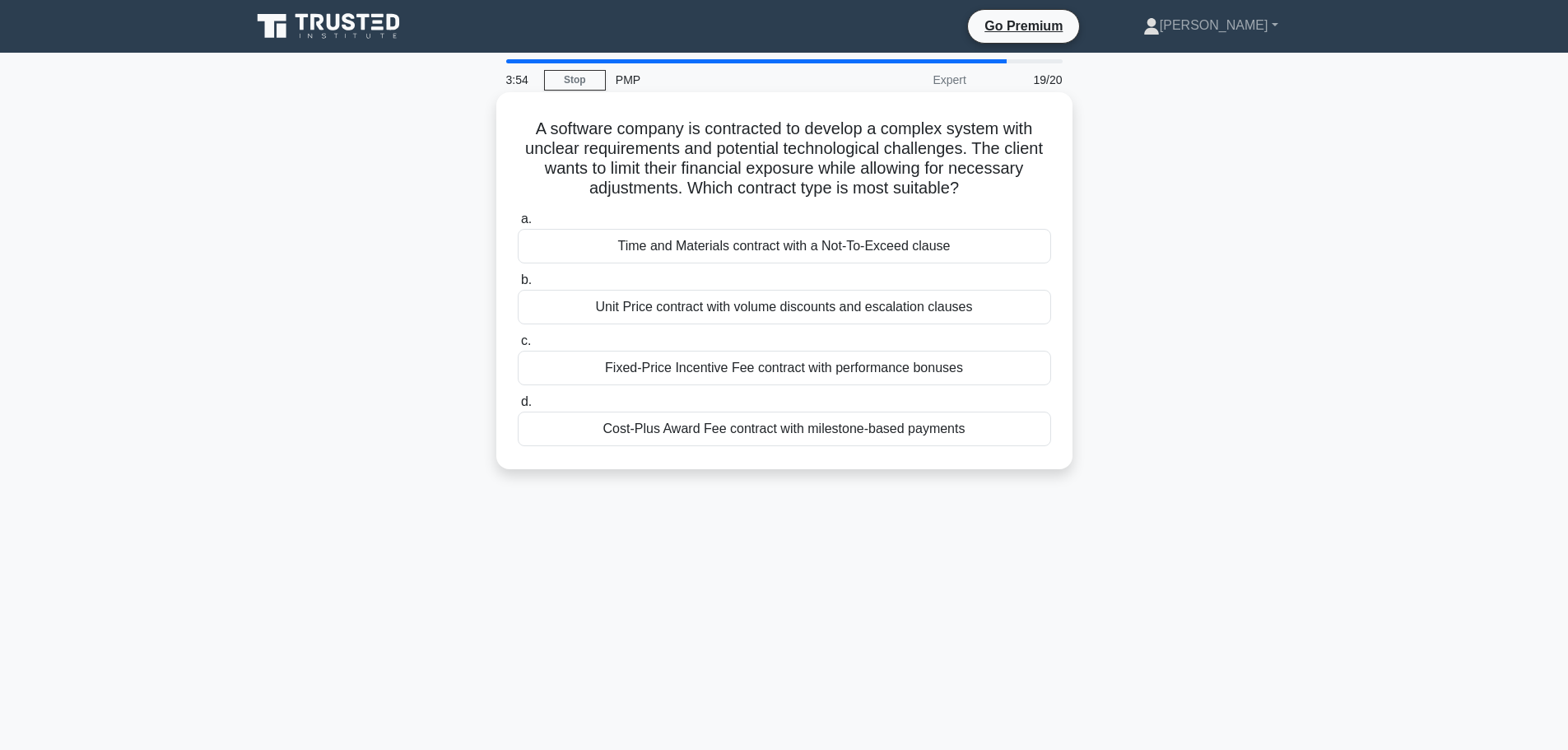
click at [782, 436] on div "Cost-Plus Award Fee contract with milestone-based payments" at bounding box center [784, 429] width 534 height 35
click at [518, 408] on input "d. Cost-Plus Award Fee contract with milestone-based payments" at bounding box center [518, 402] width 0 height 11
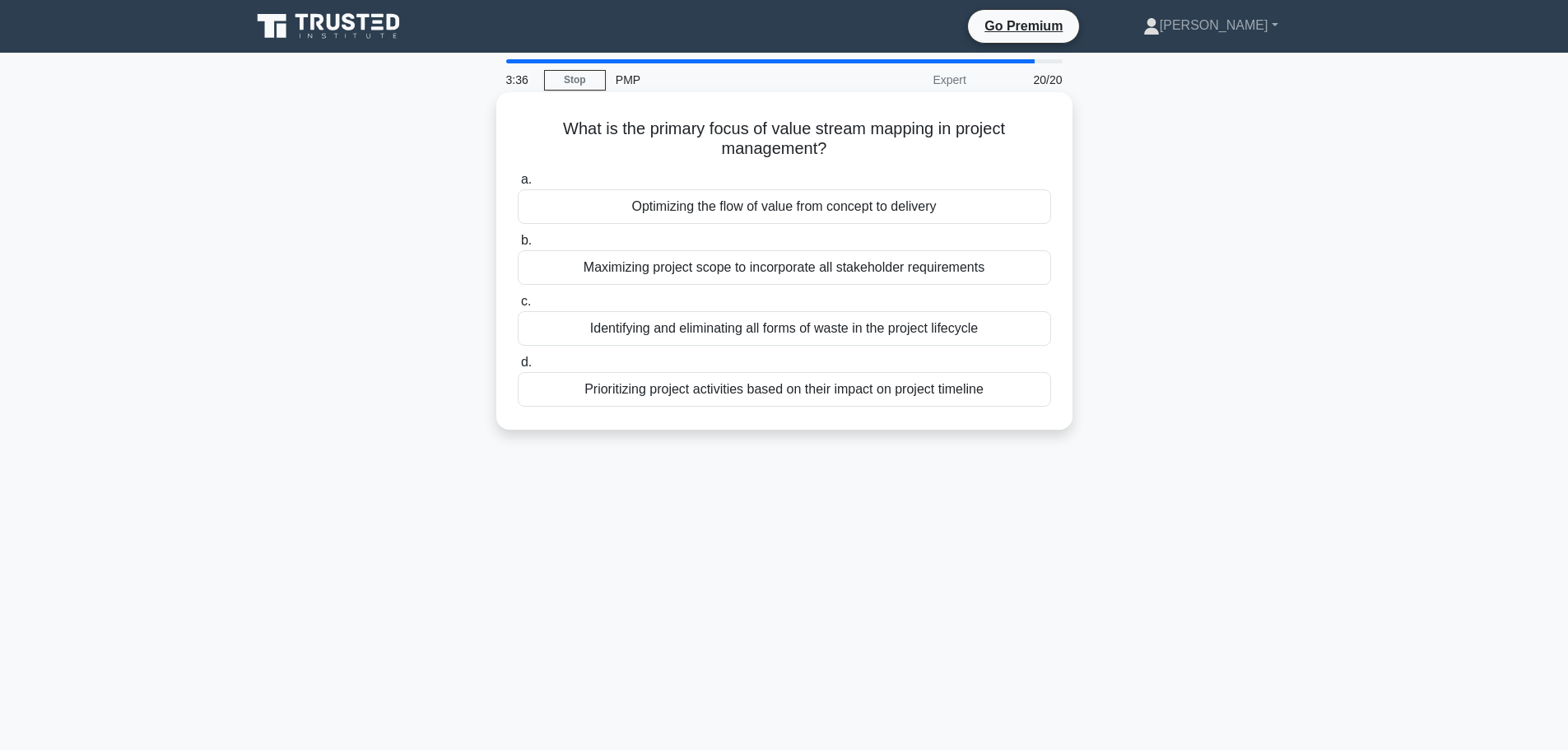
click at [919, 211] on div "Optimizing the flow of value from concept to delivery" at bounding box center [784, 206] width 534 height 35
click at [518, 185] on input "a. Optimizing the flow of value from concept to delivery" at bounding box center [518, 179] width 0 height 11
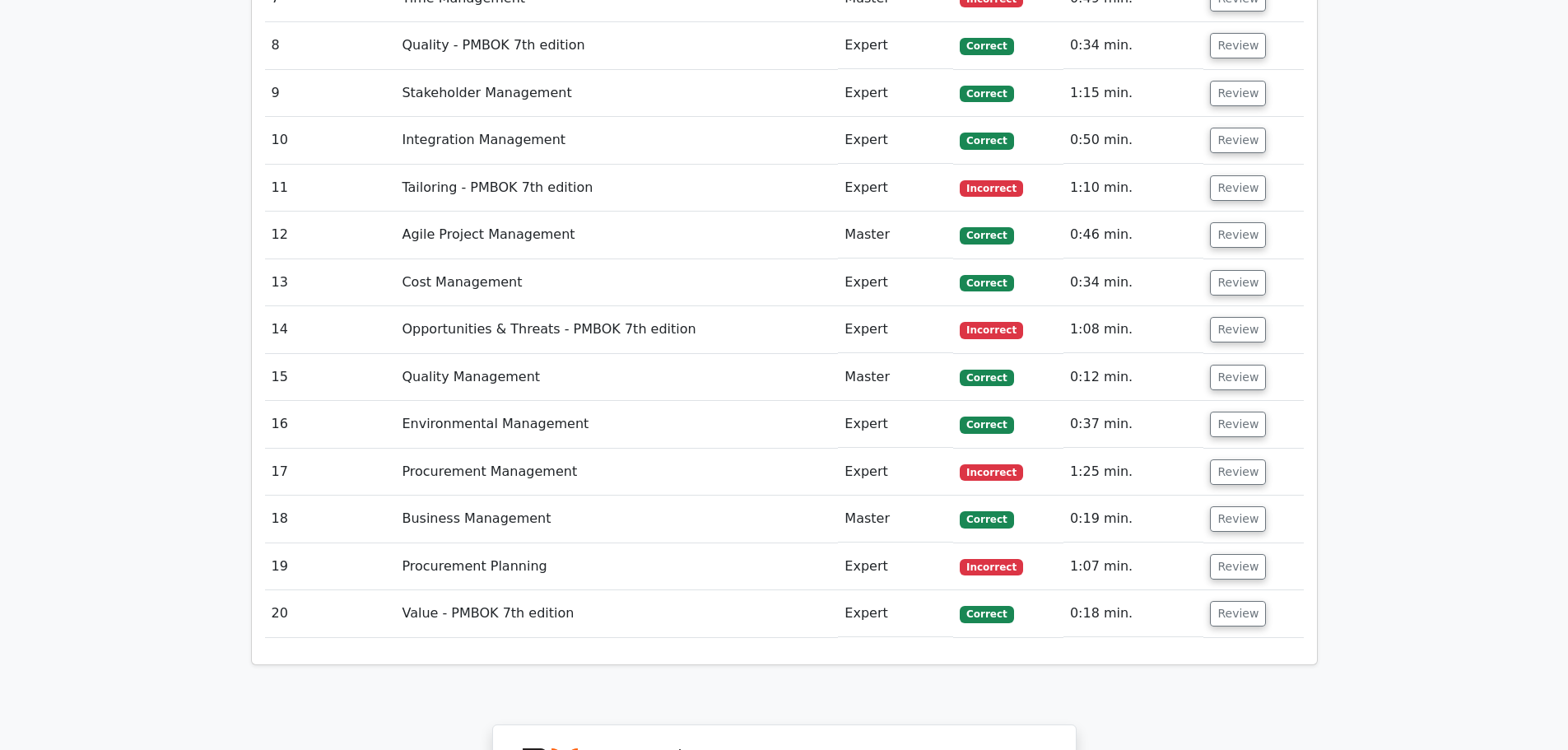
scroll to position [3047, 0]
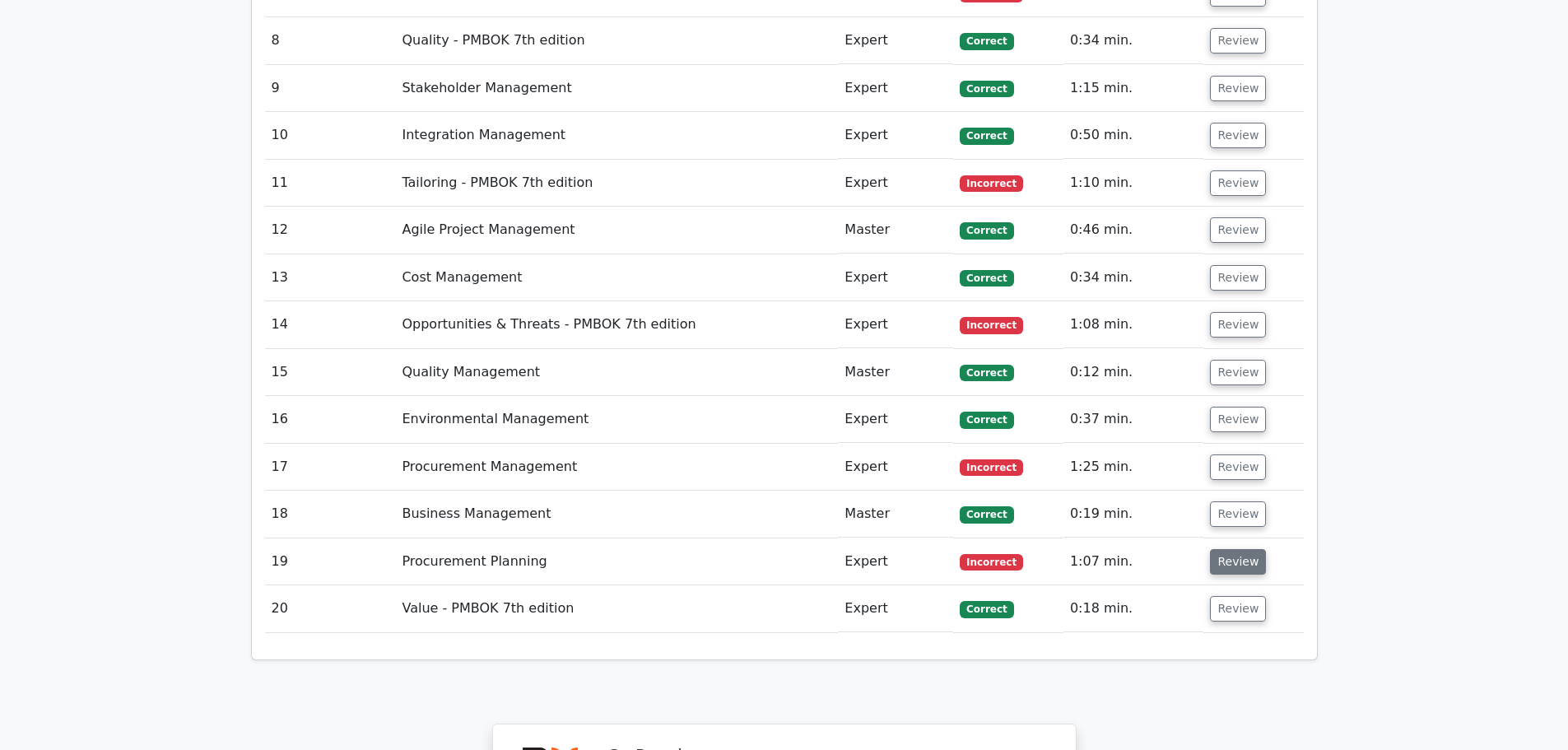
click at [1225, 549] on button "Review" at bounding box center [1238, 562] width 56 height 25
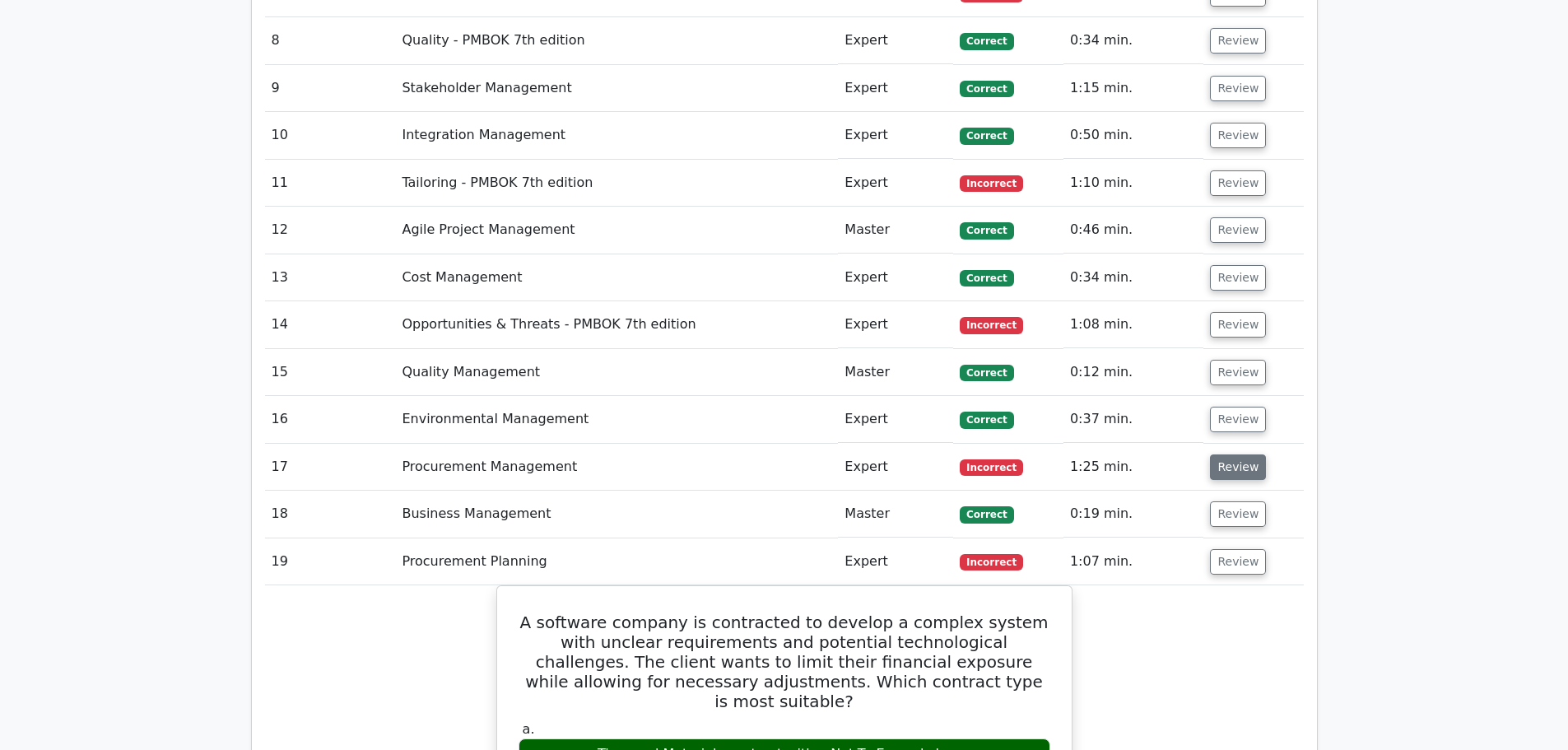
click at [1234, 454] on button "Review" at bounding box center [1238, 467] width 56 height 25
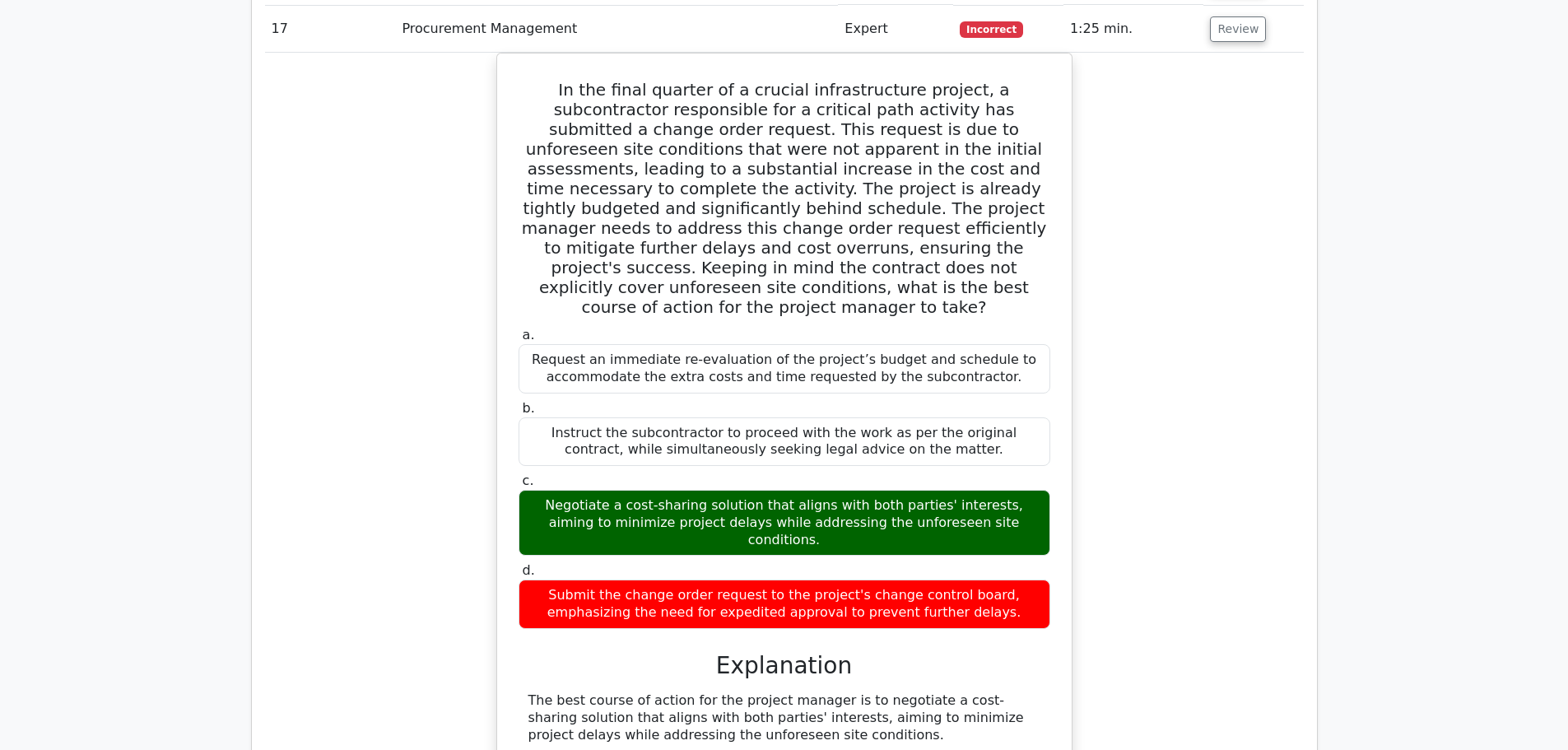
scroll to position [3130, 0]
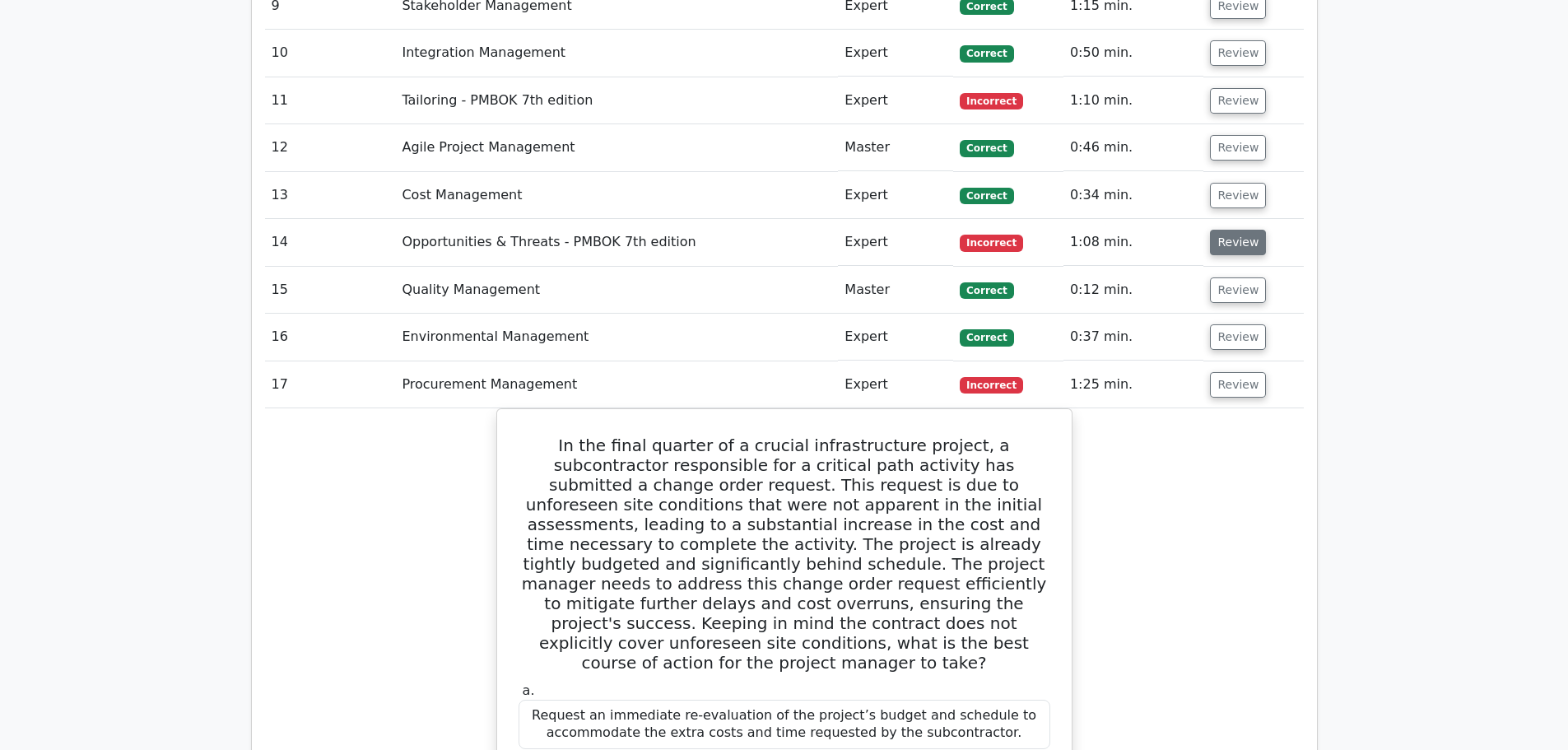
click at [1240, 230] on button "Review" at bounding box center [1238, 242] width 56 height 25
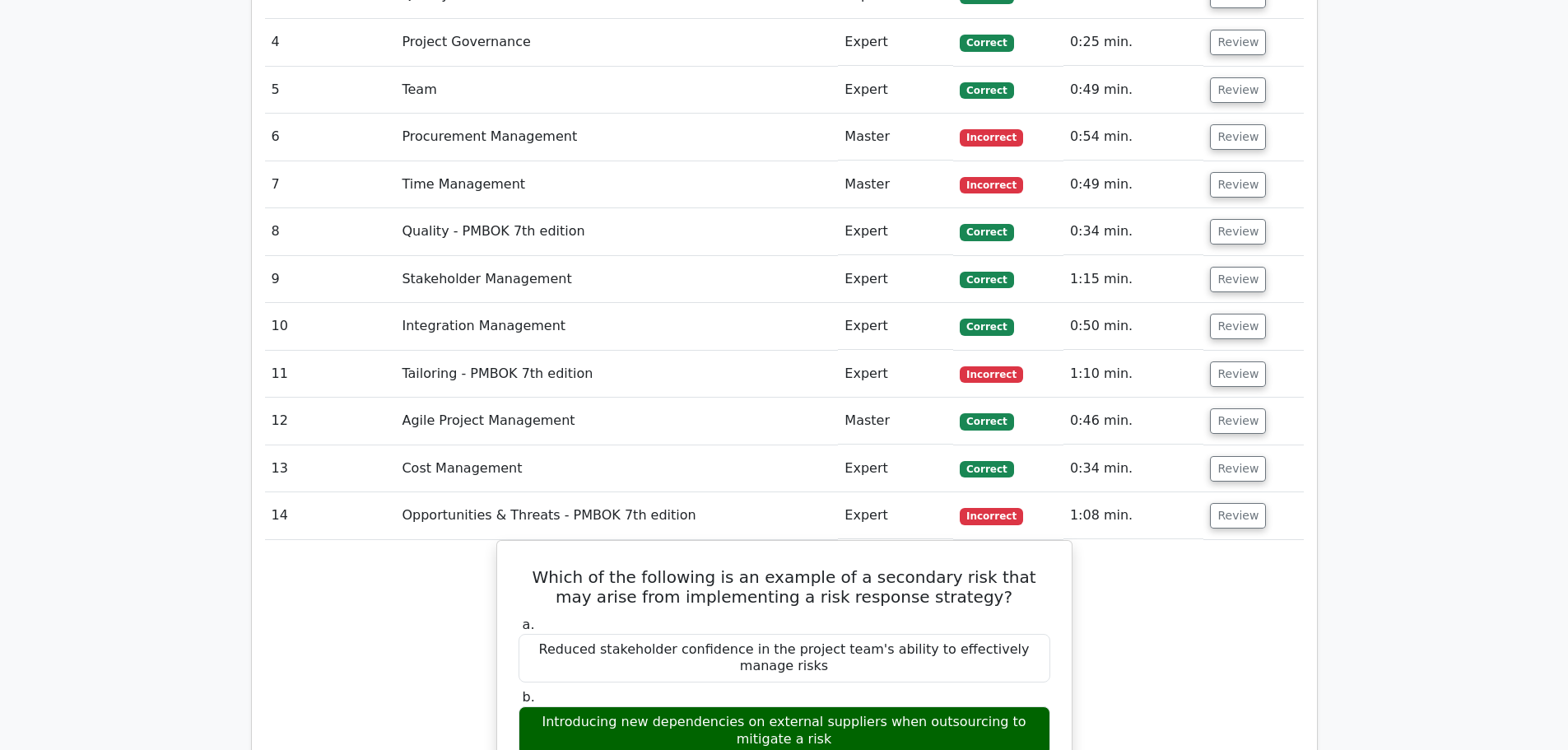
scroll to position [2800, 0]
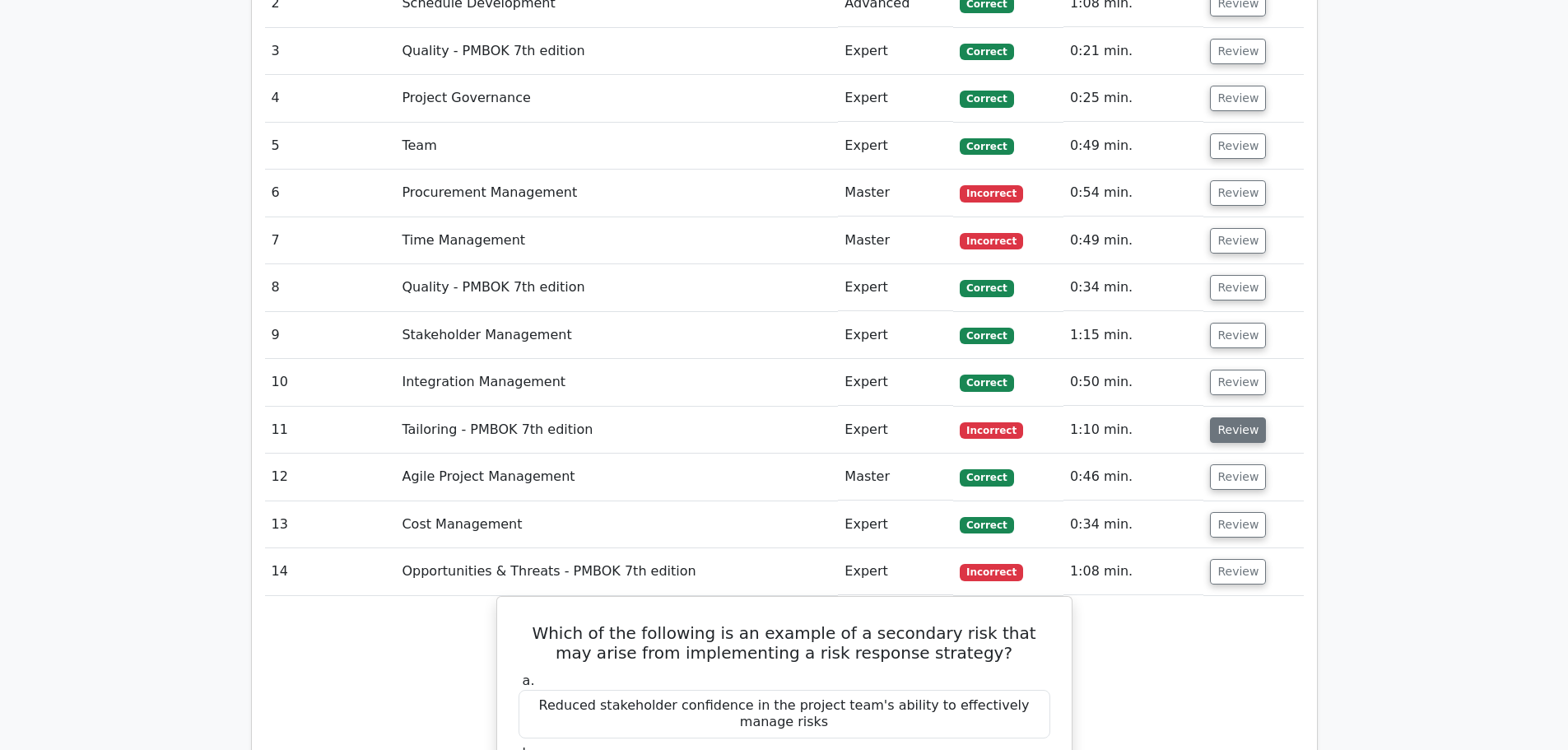
click at [1237, 418] on button "Review" at bounding box center [1238, 430] width 56 height 25
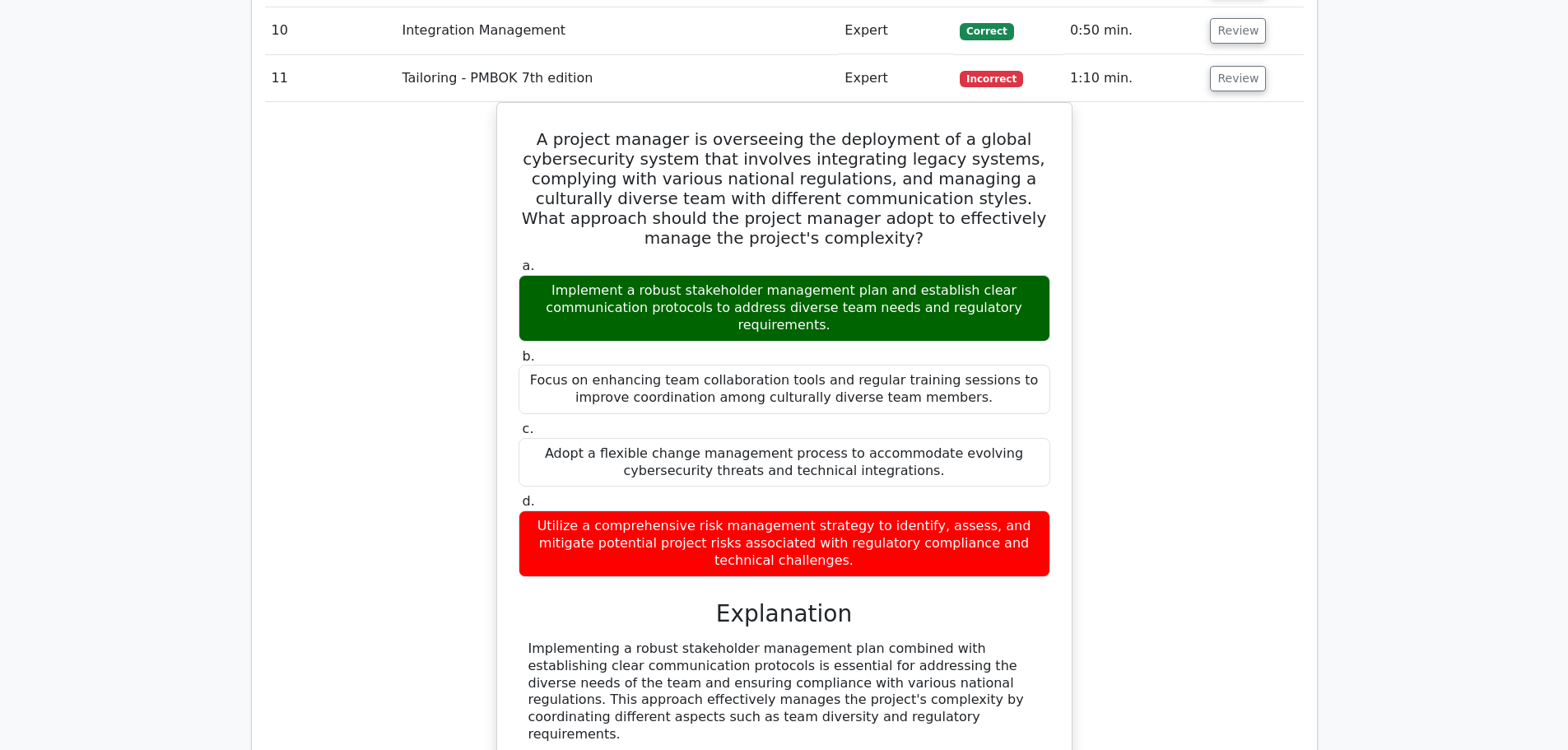
scroll to position [3130, 0]
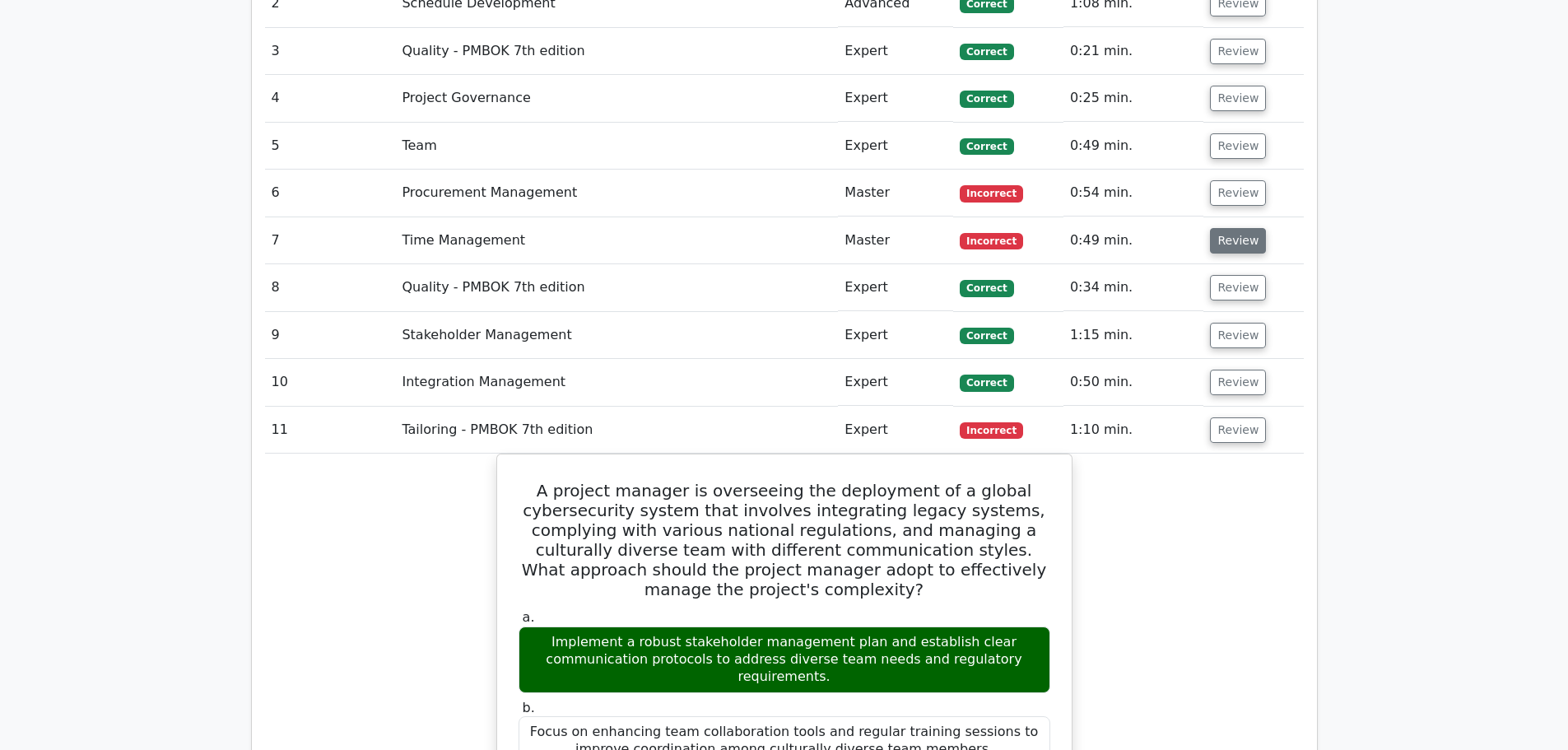
click at [1231, 228] on button "Review" at bounding box center [1238, 240] width 56 height 25
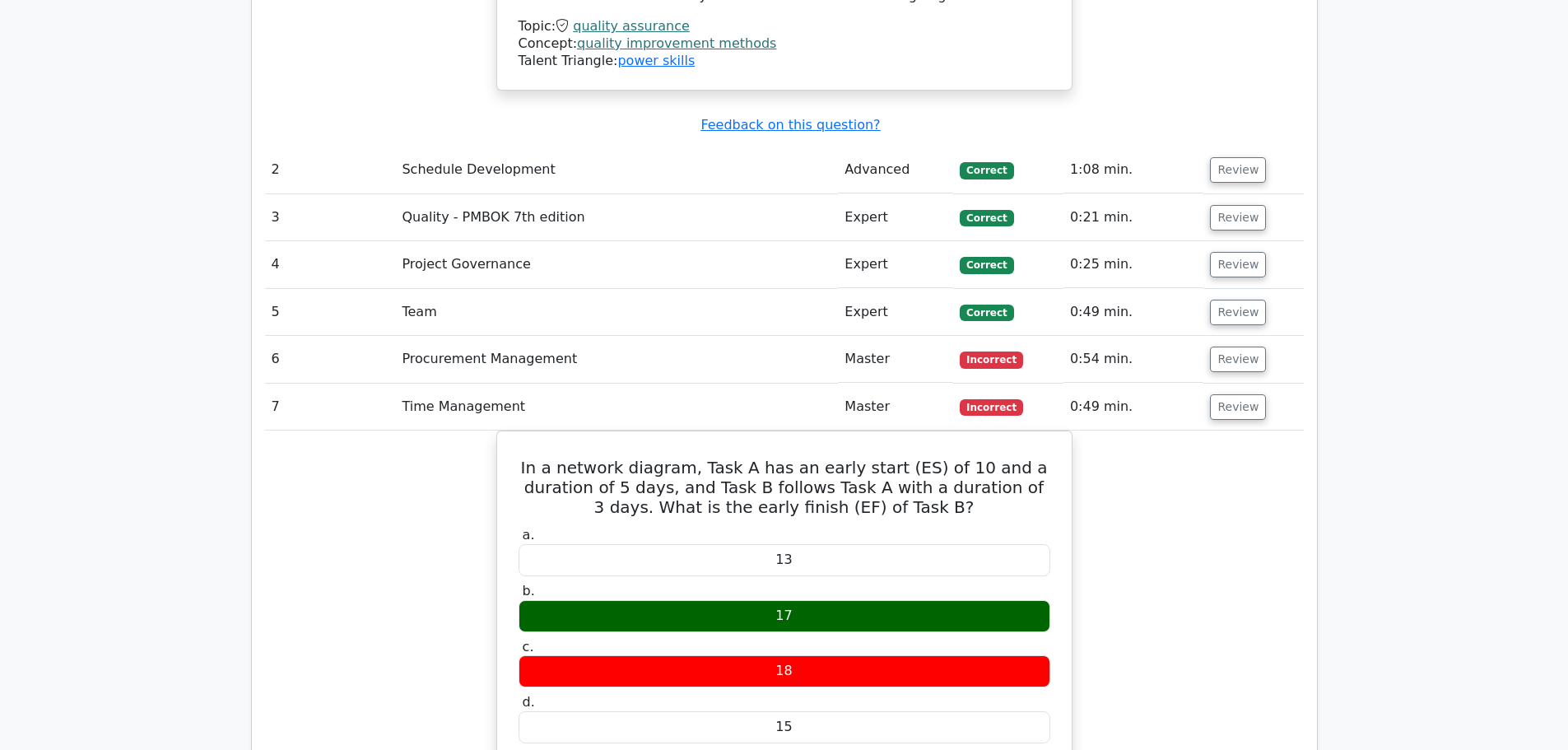
scroll to position [2636, 0]
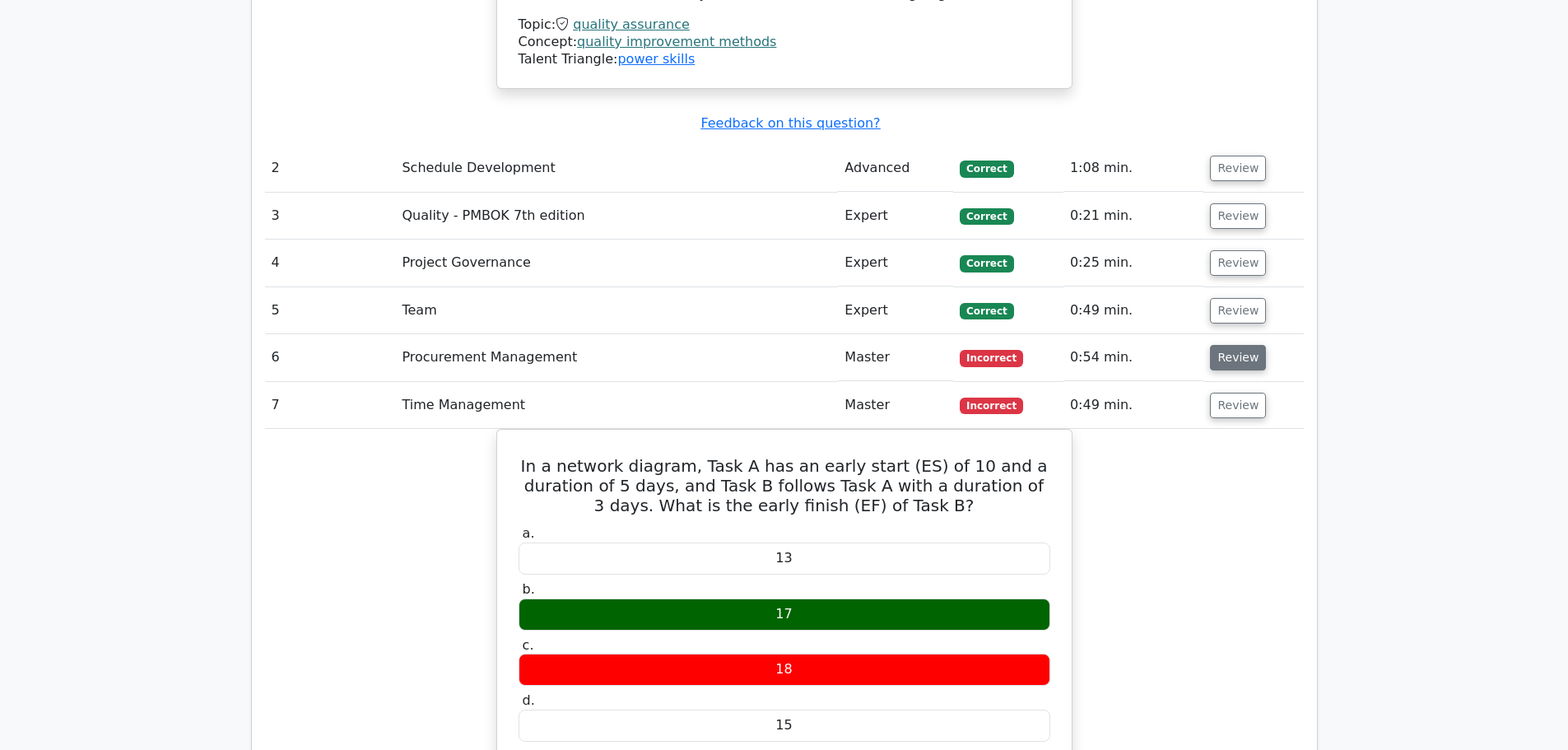
click at [1223, 345] on button "Review" at bounding box center [1238, 358] width 56 height 25
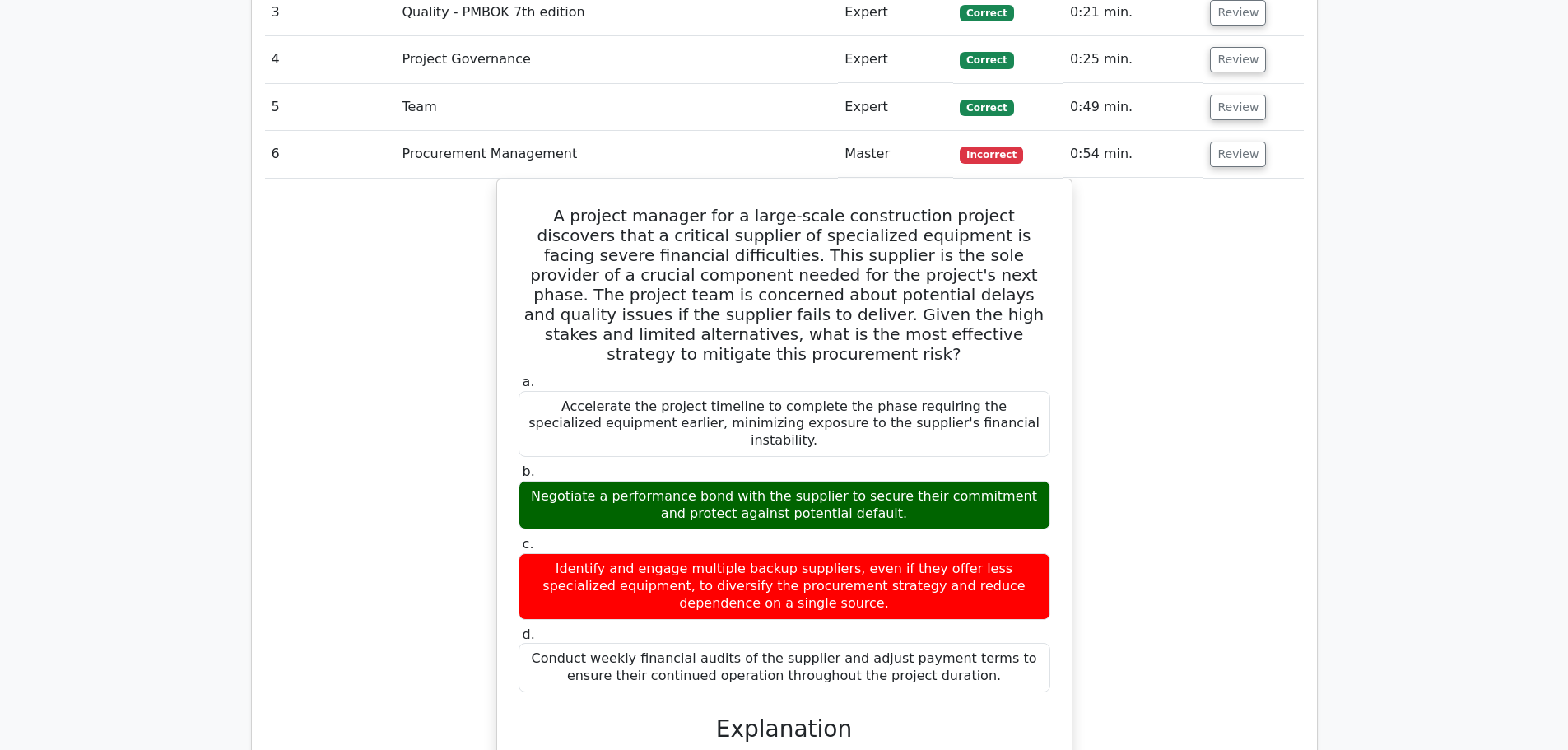
scroll to position [2883, 0]
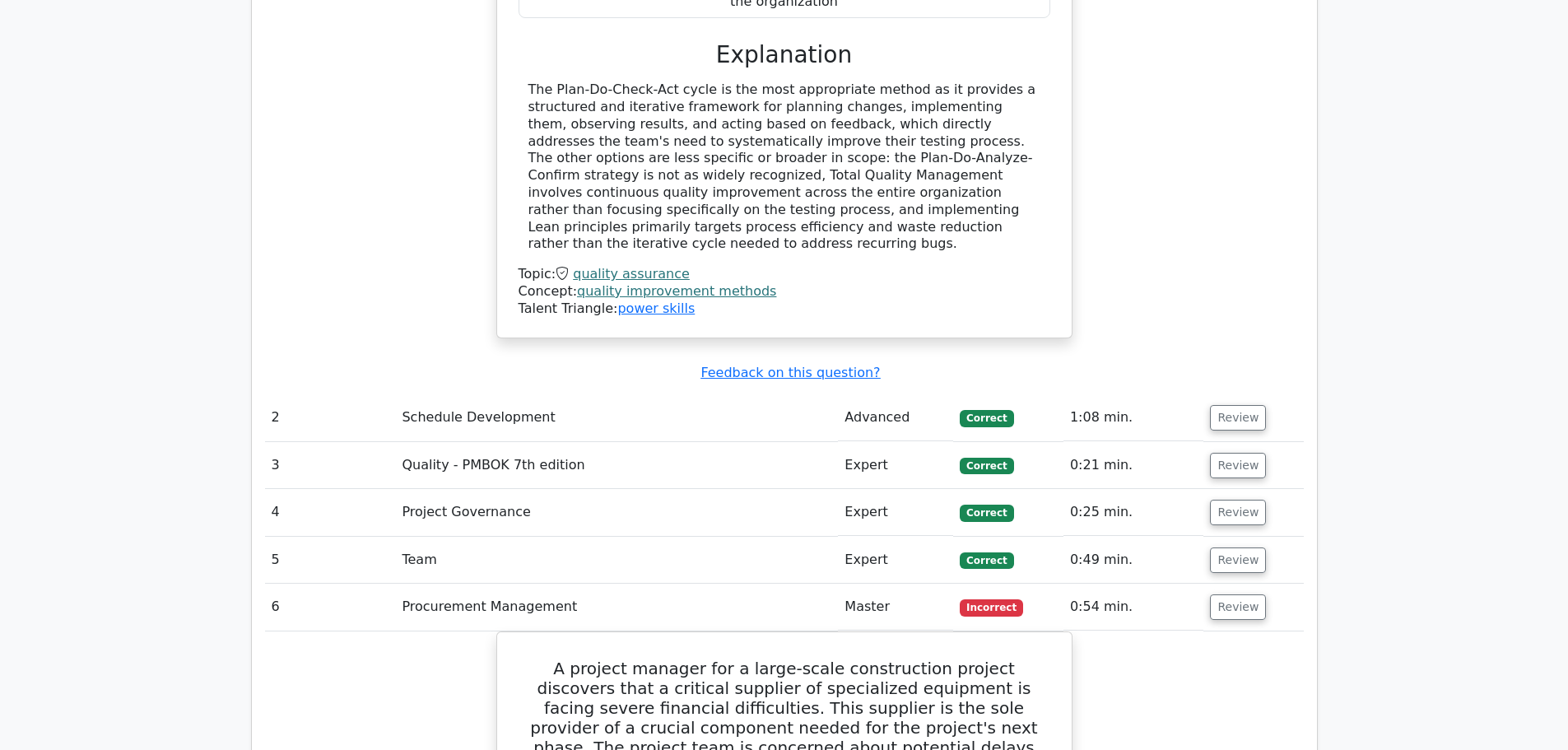
scroll to position [2636, 0]
